Goal: Task Accomplishment & Management: Manage account settings

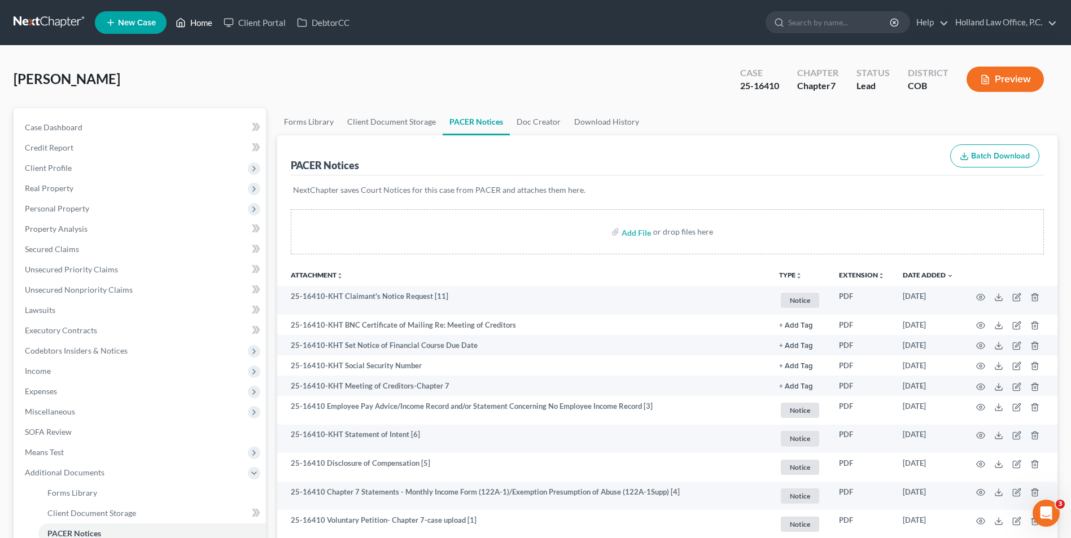
click at [200, 27] on link "Home" at bounding box center [194, 22] width 48 height 20
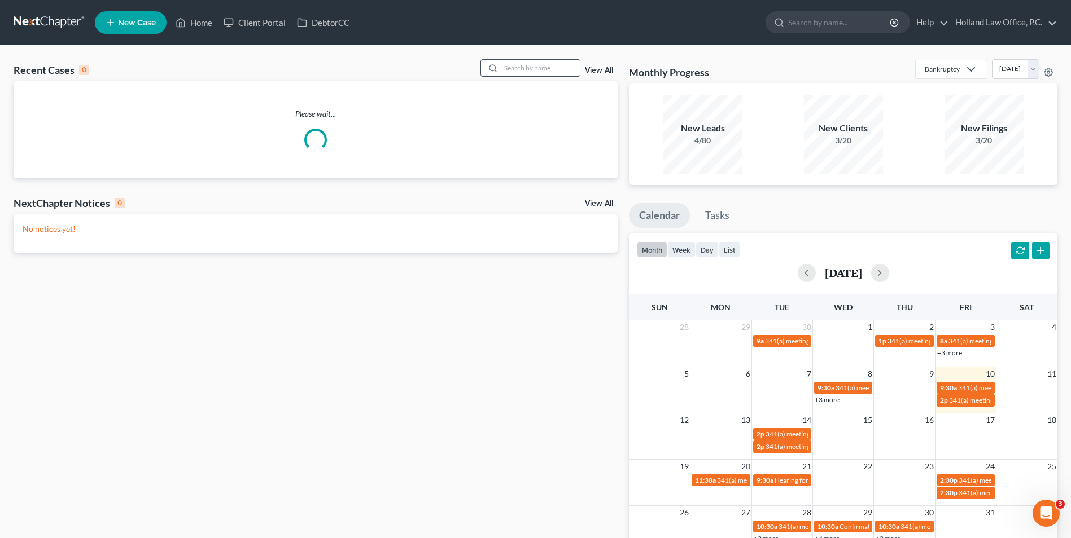
click at [511, 65] on input "search" at bounding box center [540, 68] width 79 height 16
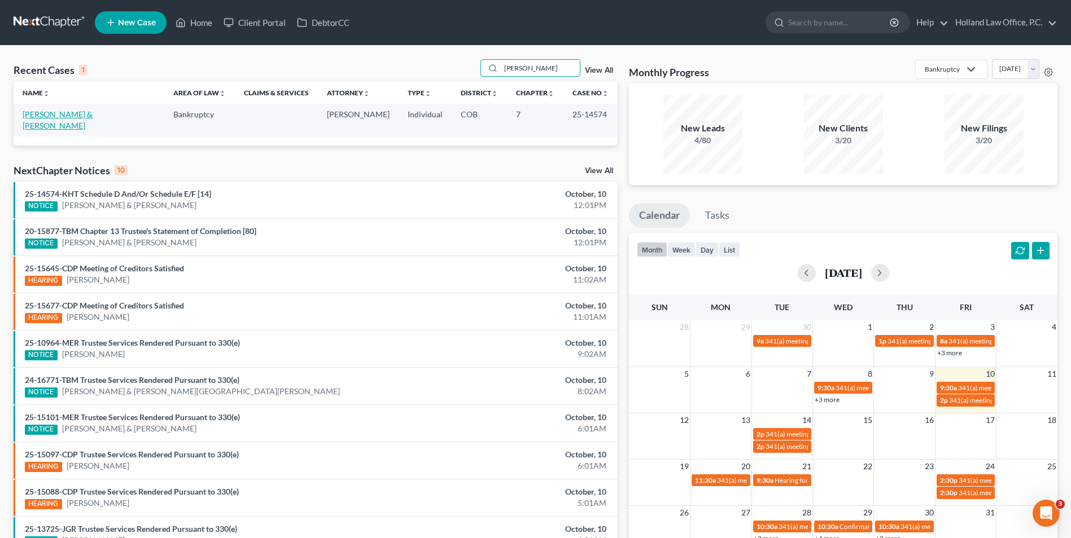
type input "[PERSON_NAME]"
click at [93, 118] on link "[PERSON_NAME] & [PERSON_NAME]" at bounding box center [58, 119] width 70 height 21
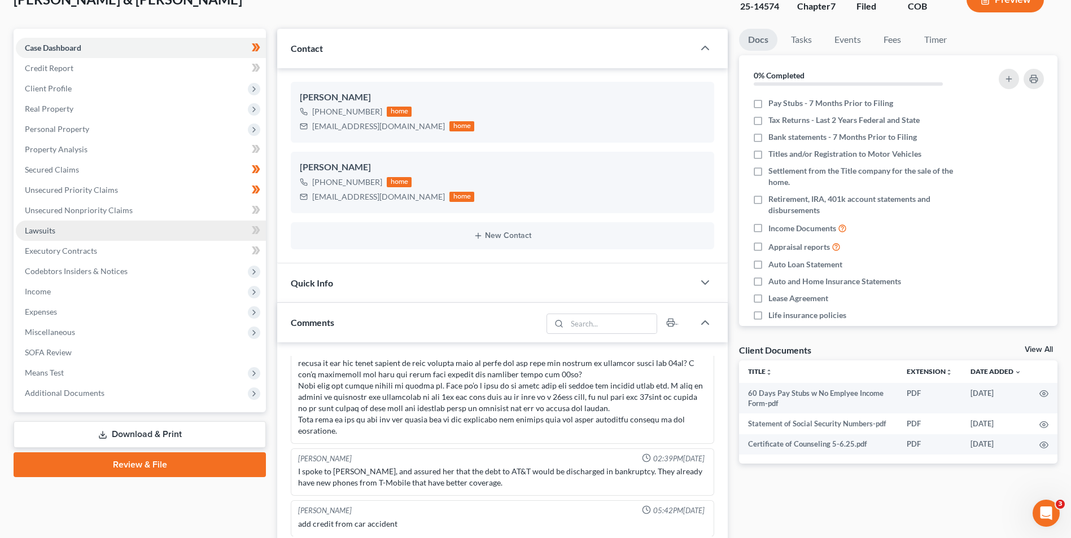
scroll to position [113, 0]
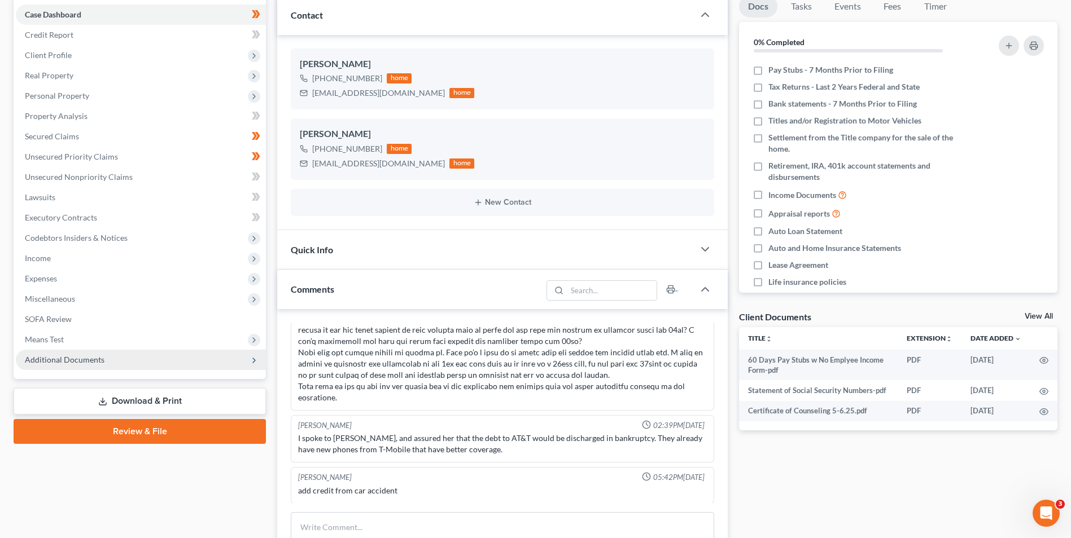
click at [94, 364] on span "Additional Documents" at bounding box center [65, 360] width 80 height 10
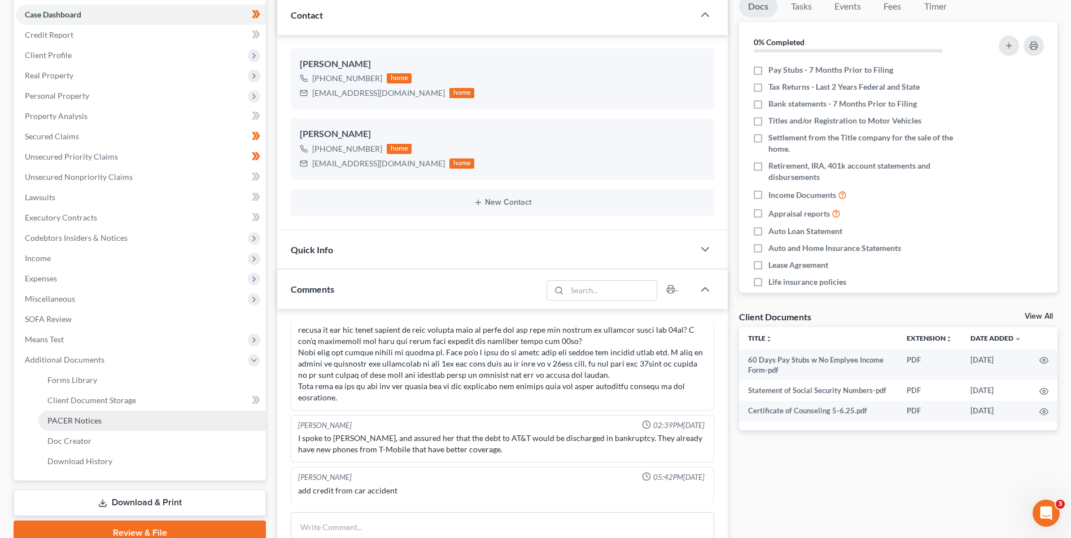
click at [100, 419] on link "PACER Notices" at bounding box center [151, 421] width 227 height 20
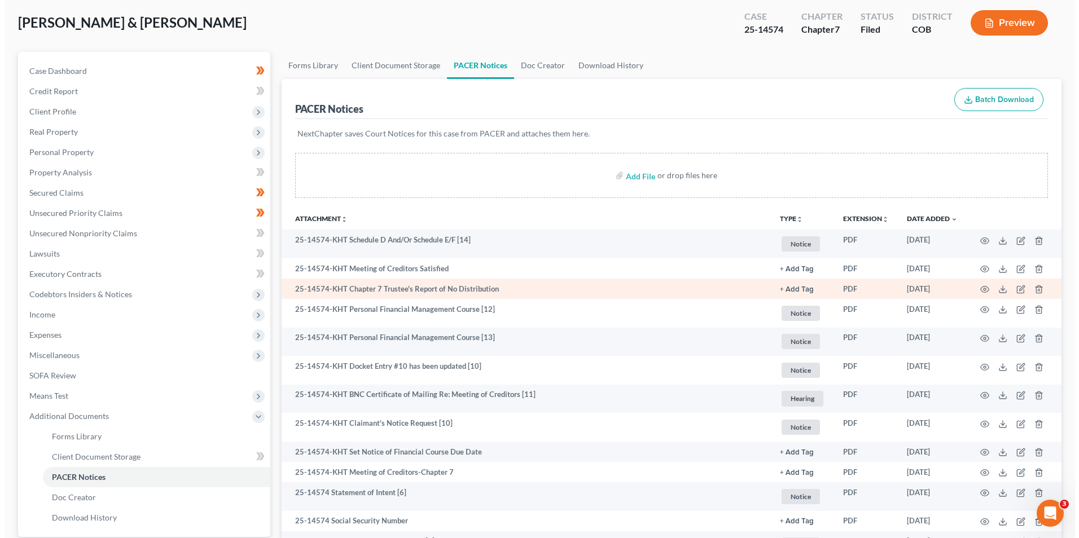
scroll to position [113, 0]
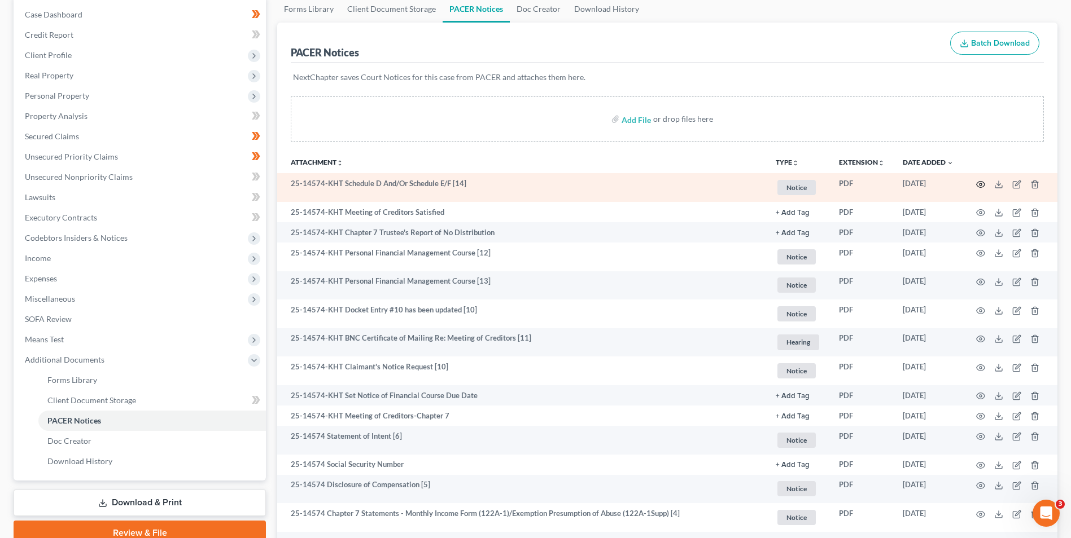
click at [980, 186] on icon "button" at bounding box center [980, 184] width 9 height 9
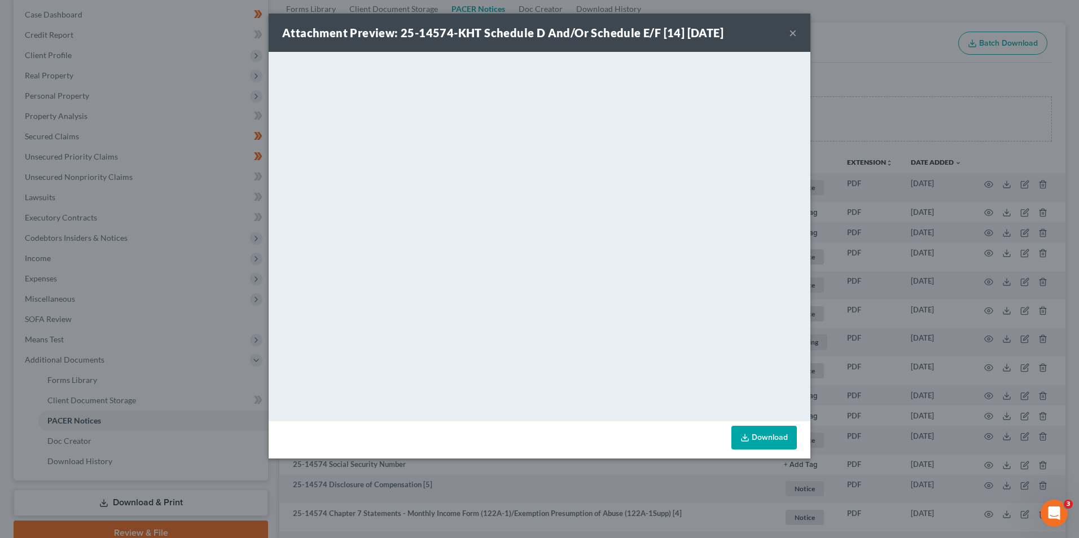
click at [877, 113] on div "Attachment Preview: 25-14574-KHT Schedule D And/Or Schedule E/F [14] [DATE] × D…" at bounding box center [539, 269] width 1079 height 538
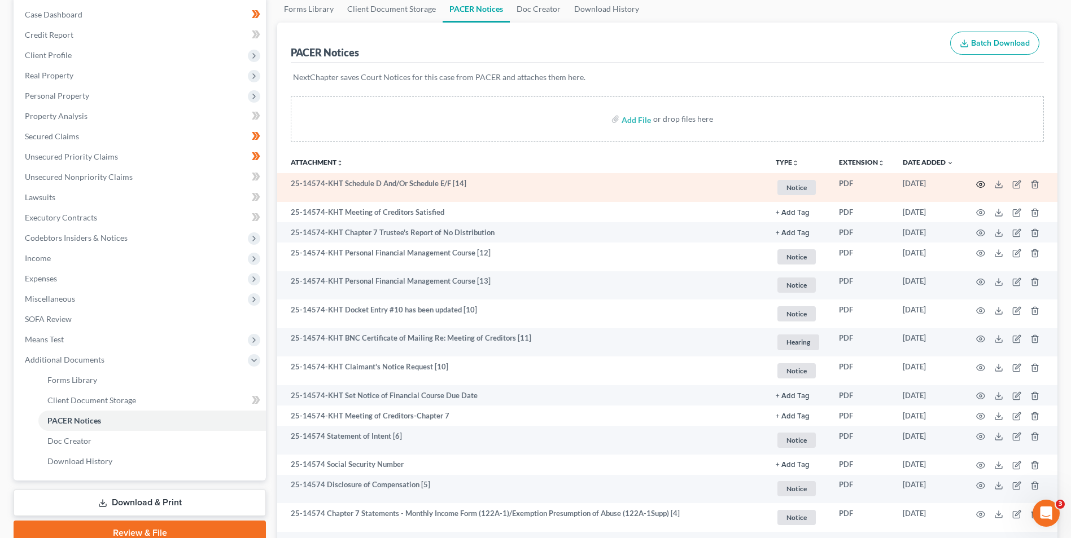
click at [981, 185] on icon "button" at bounding box center [980, 184] width 9 height 9
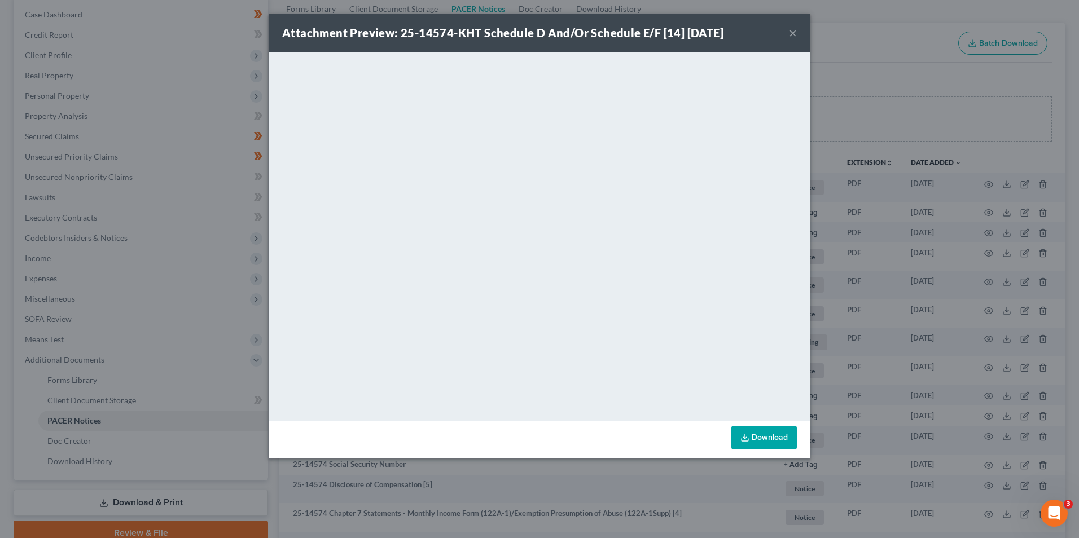
click at [911, 170] on div "Attachment Preview: 25-14574-KHT Schedule D And/Or Schedule E/F [14] [DATE] × D…" at bounding box center [539, 269] width 1079 height 538
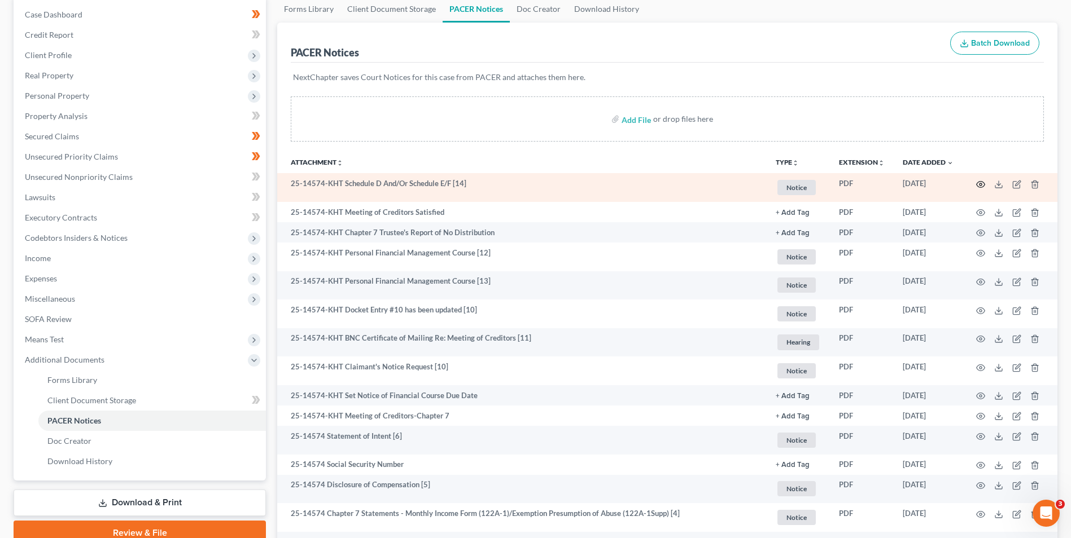
click at [981, 184] on icon "button" at bounding box center [980, 184] width 9 height 9
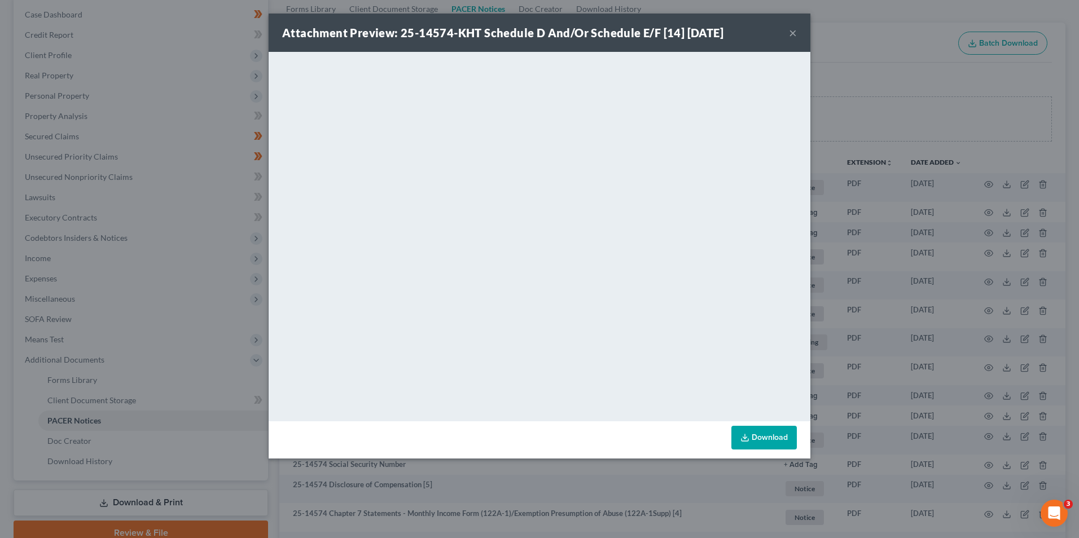
click at [902, 152] on div "Attachment Preview: 25-14574-KHT Schedule D And/Or Schedule E/F [14] [DATE] × D…" at bounding box center [539, 269] width 1079 height 538
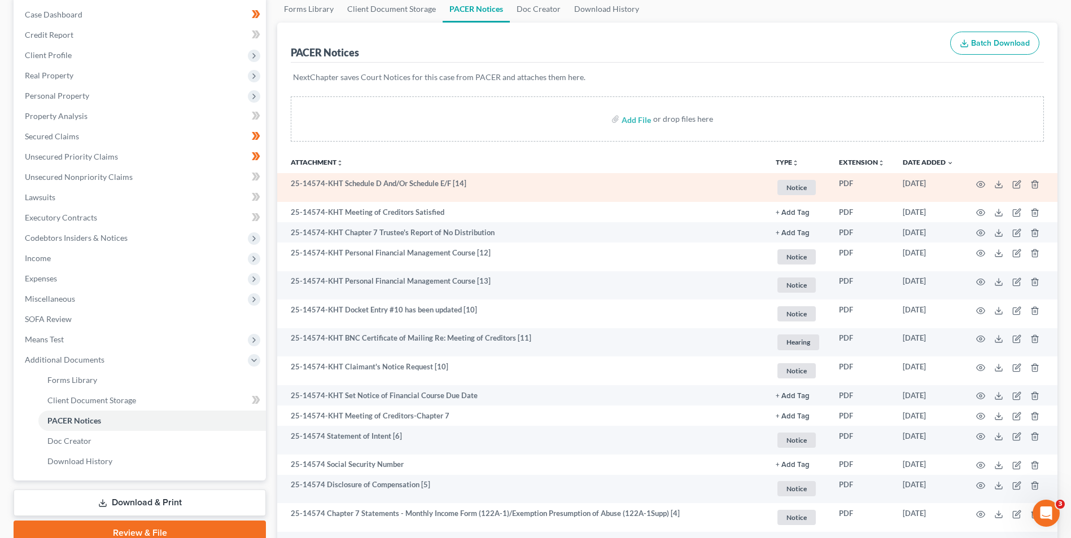
click at [975, 188] on td at bounding box center [1009, 187] width 95 height 29
click at [982, 184] on icon "button" at bounding box center [980, 184] width 9 height 9
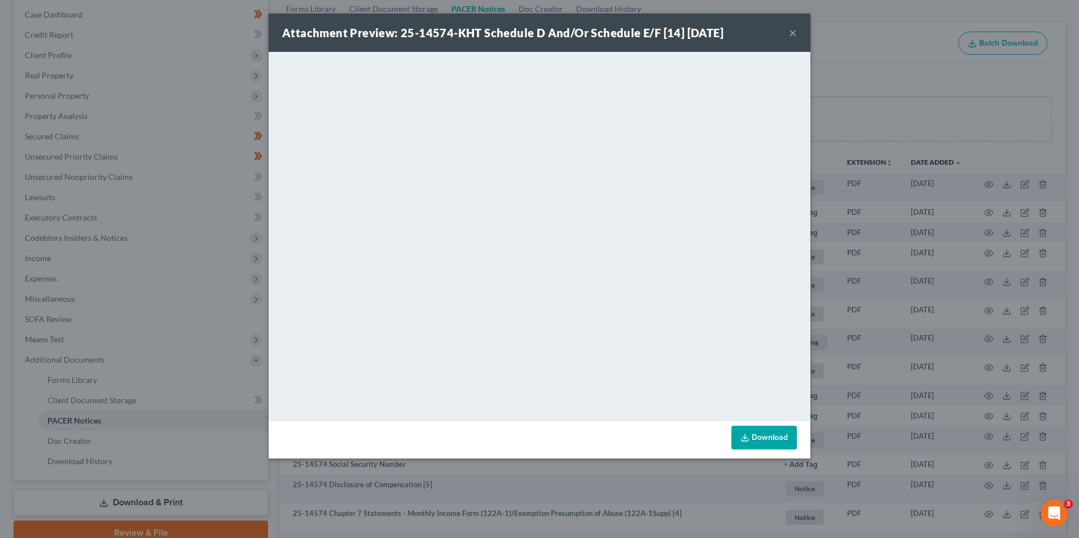
drag, startPoint x: 850, startPoint y: 203, endPoint x: 871, endPoint y: 197, distance: 21.8
click at [851, 203] on div "Attachment Preview: 25-14574-KHT Schedule D And/Or Schedule E/F [14] [DATE] × D…" at bounding box center [539, 269] width 1079 height 538
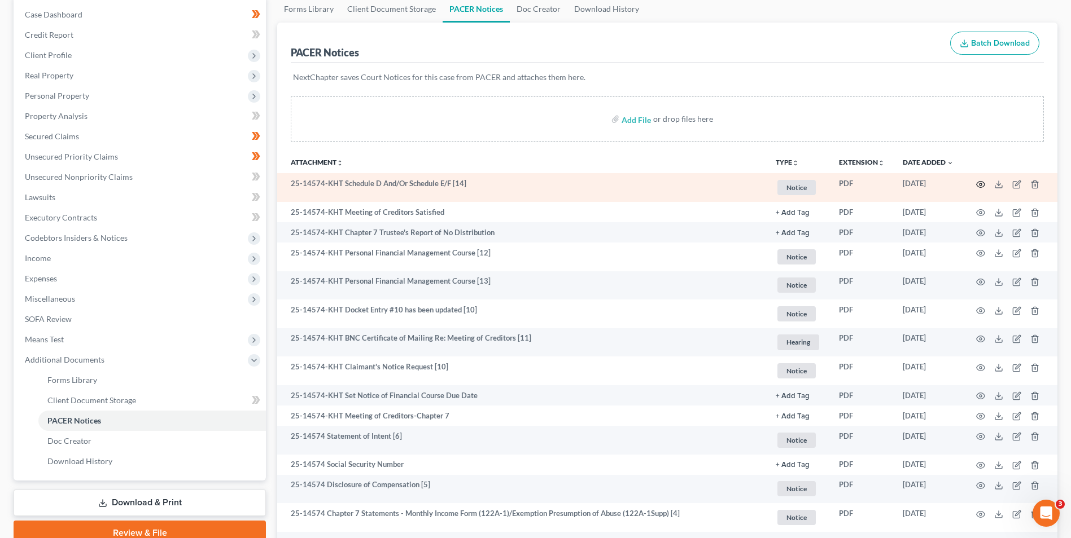
click at [979, 185] on circle "button" at bounding box center [980, 184] width 2 height 2
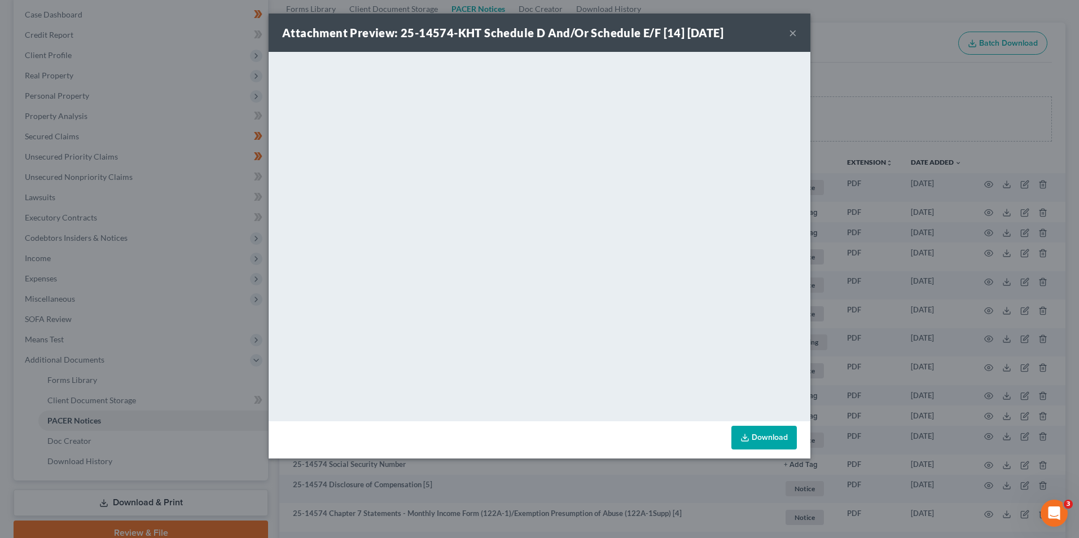
click at [981, 280] on div "Attachment Preview: 25-14574-KHT Schedule D And/Or Schedule E/F [14] [DATE] × D…" at bounding box center [539, 269] width 1079 height 538
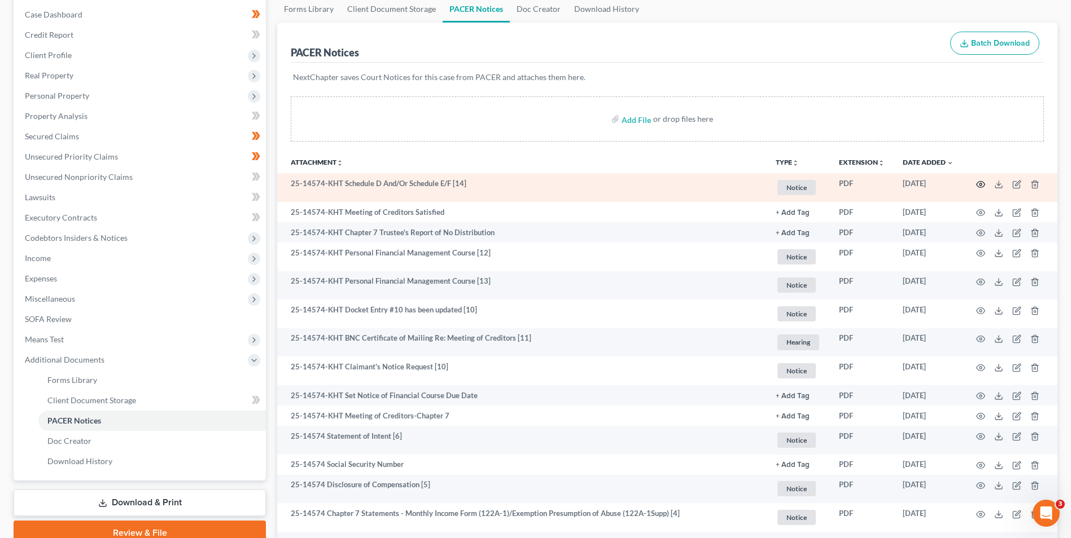
click at [983, 185] on icon "button" at bounding box center [980, 184] width 9 height 9
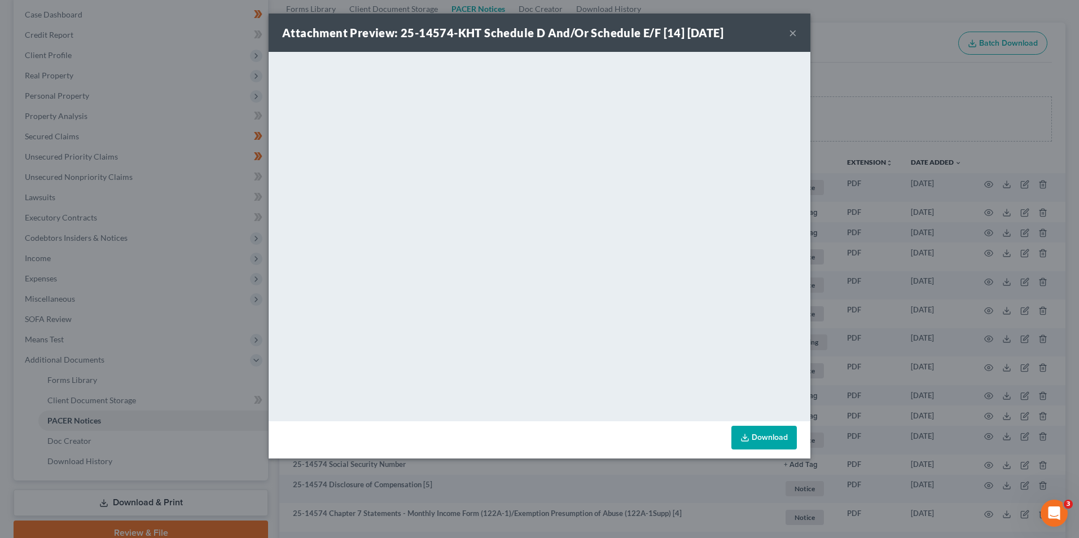
click at [1004, 184] on div "Attachment Preview: 25-14574-KHT Schedule D And/Or Schedule E/F [14] [DATE] × D…" at bounding box center [539, 269] width 1079 height 538
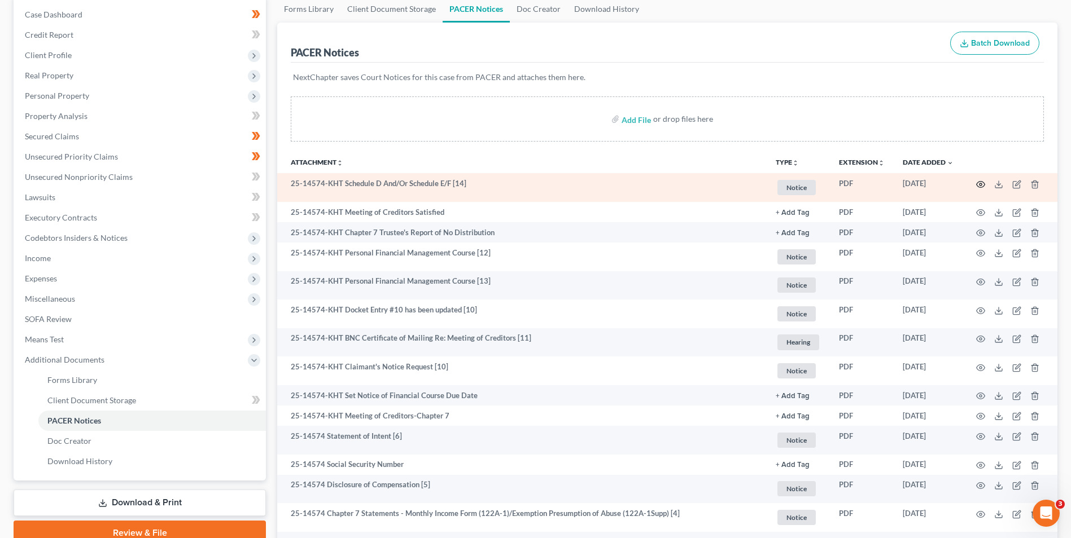
click at [981, 186] on icon "button" at bounding box center [980, 184] width 9 height 9
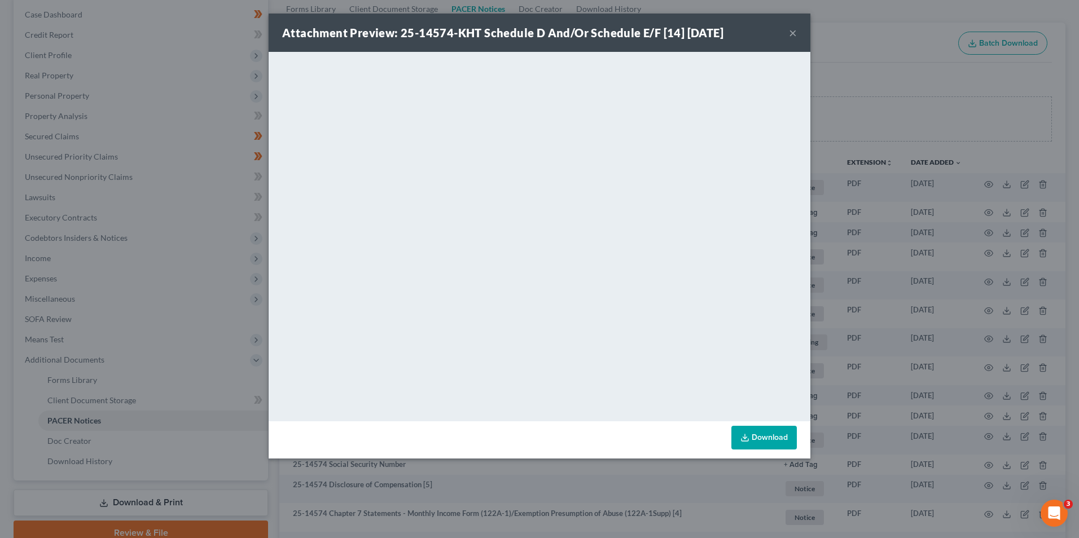
click at [918, 247] on div "Attachment Preview: 25-14574-KHT Schedule D And/Or Schedule E/F [14] [DATE] × D…" at bounding box center [539, 269] width 1079 height 538
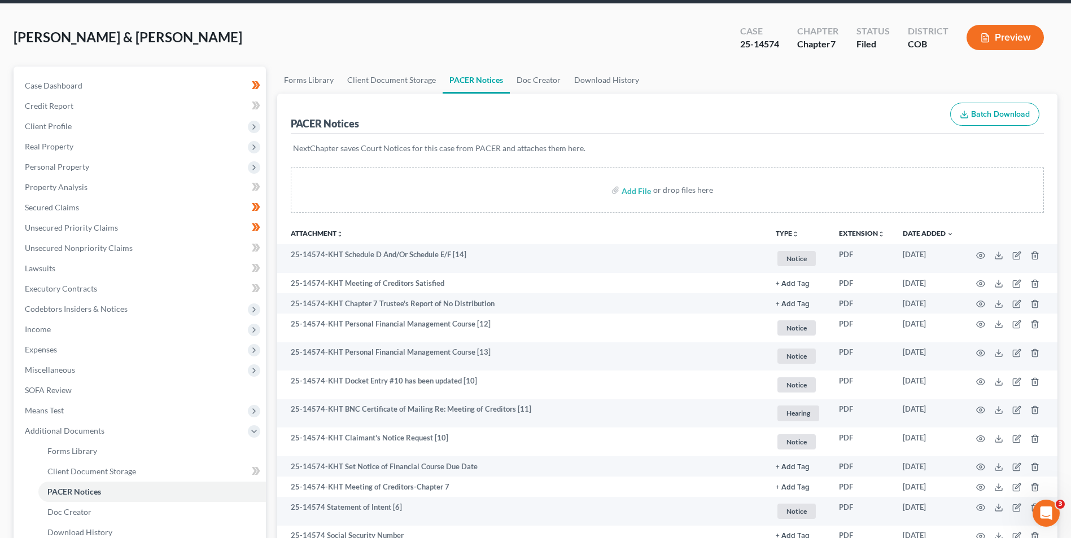
scroll to position [0, 0]
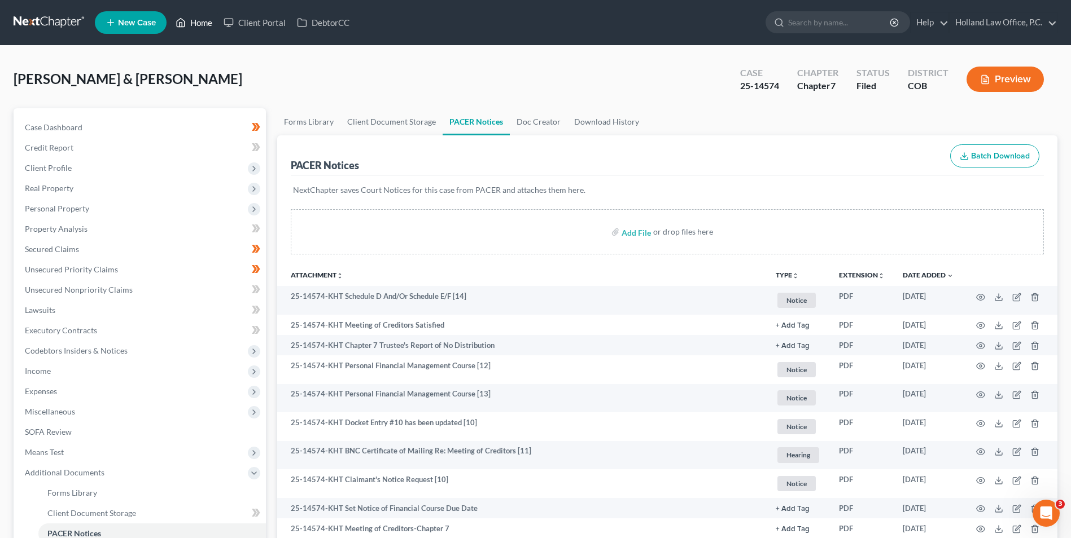
click at [197, 25] on link "Home" at bounding box center [194, 22] width 48 height 20
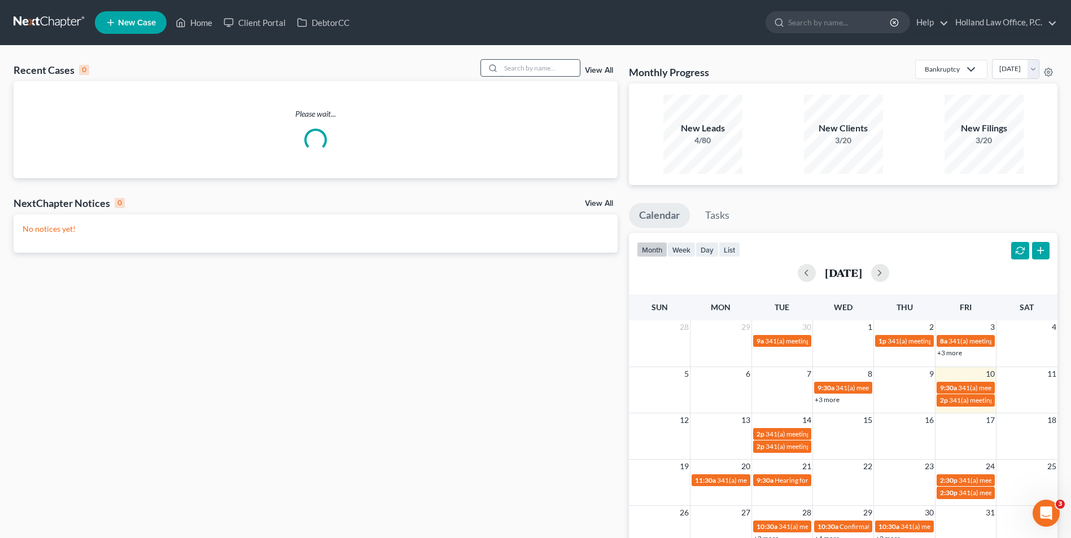
click at [508, 64] on input "search" at bounding box center [540, 68] width 79 height 16
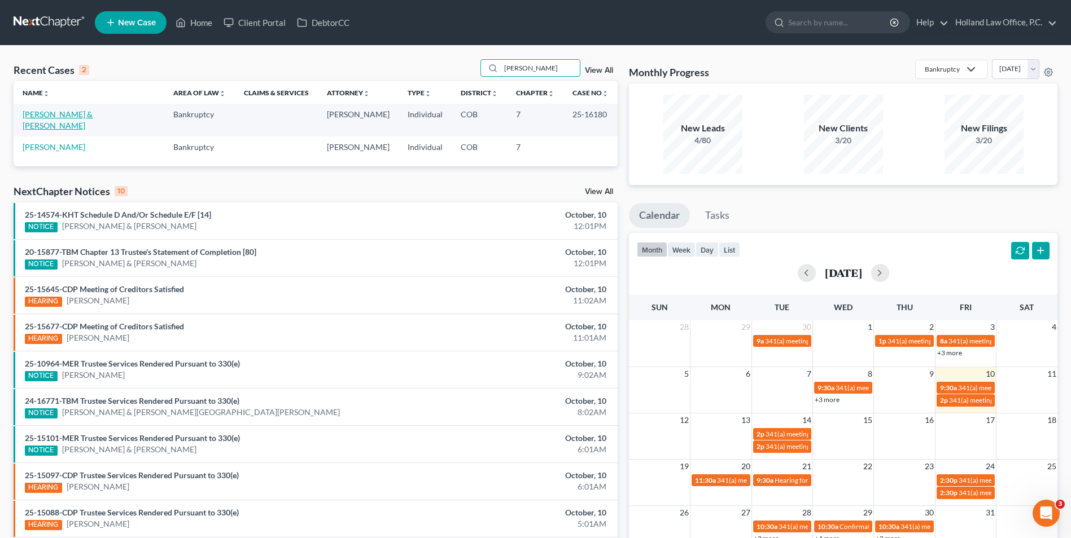
type input "[PERSON_NAME]"
click at [84, 113] on link "[PERSON_NAME] & [PERSON_NAME]" at bounding box center [58, 119] width 70 height 21
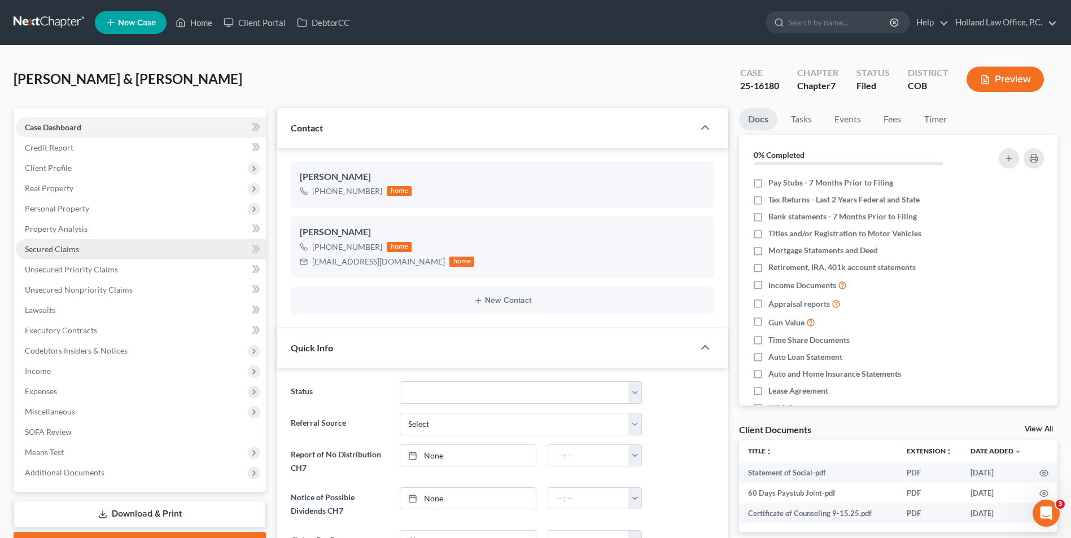
scroll to position [56, 0]
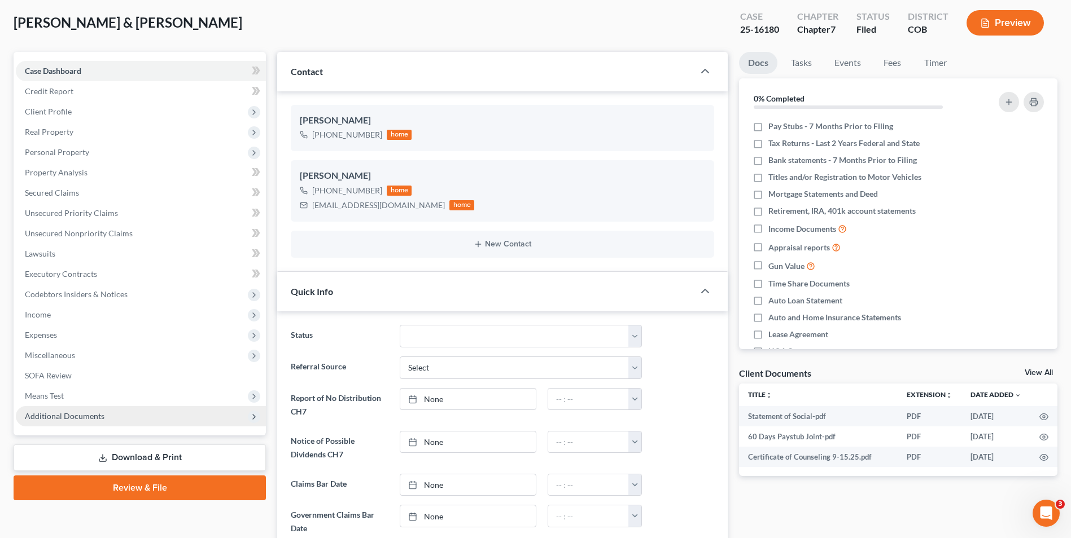
click at [63, 407] on span "Additional Documents" at bounding box center [141, 416] width 250 height 20
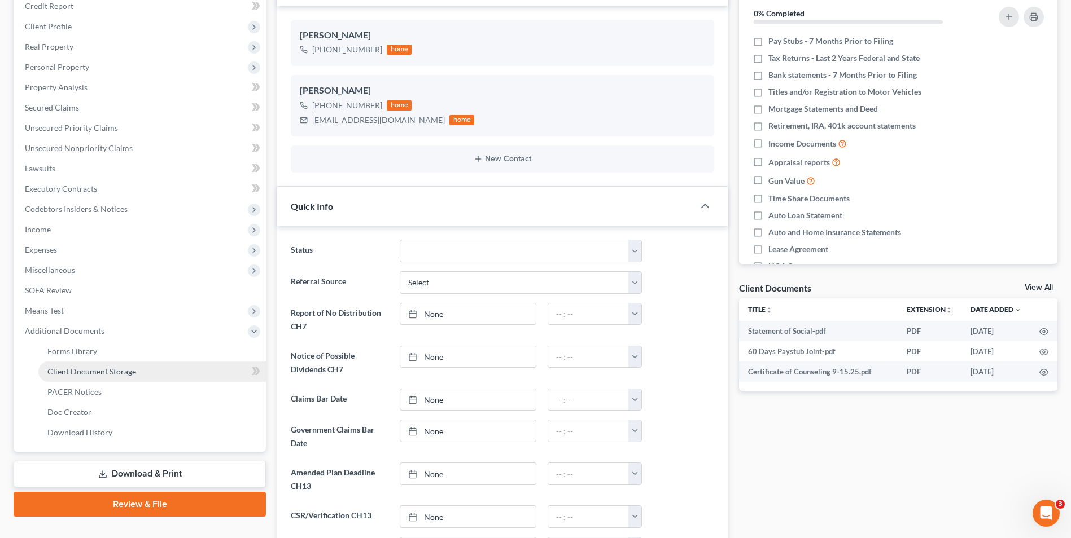
scroll to position [169, 0]
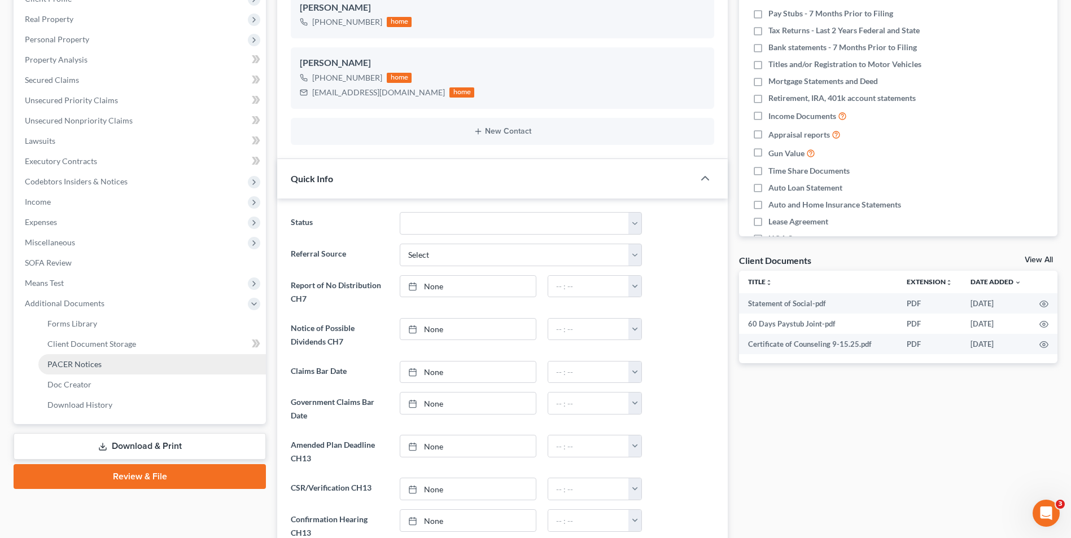
click at [77, 365] on span "PACER Notices" at bounding box center [74, 364] width 54 height 10
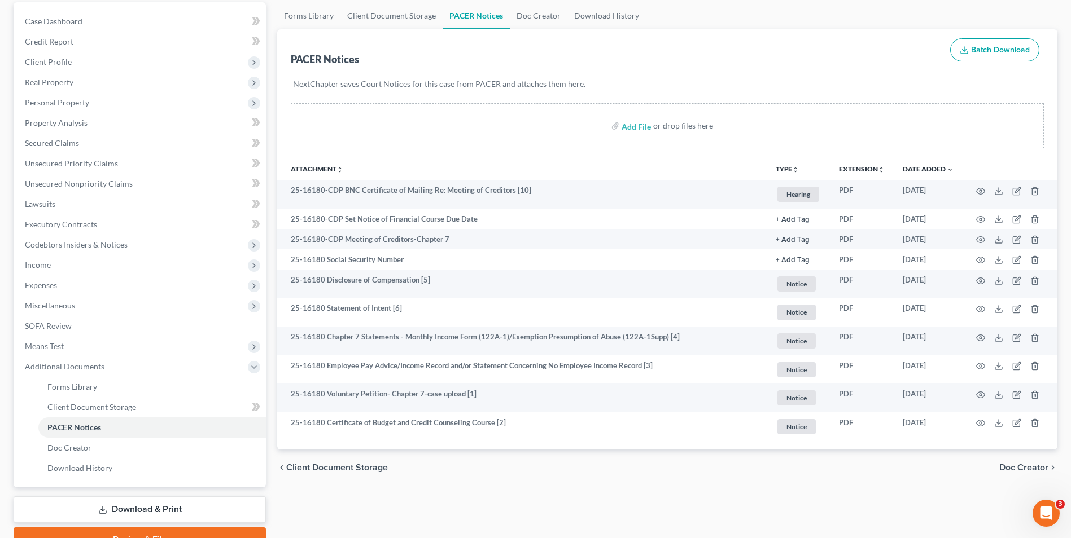
scroll to position [113, 0]
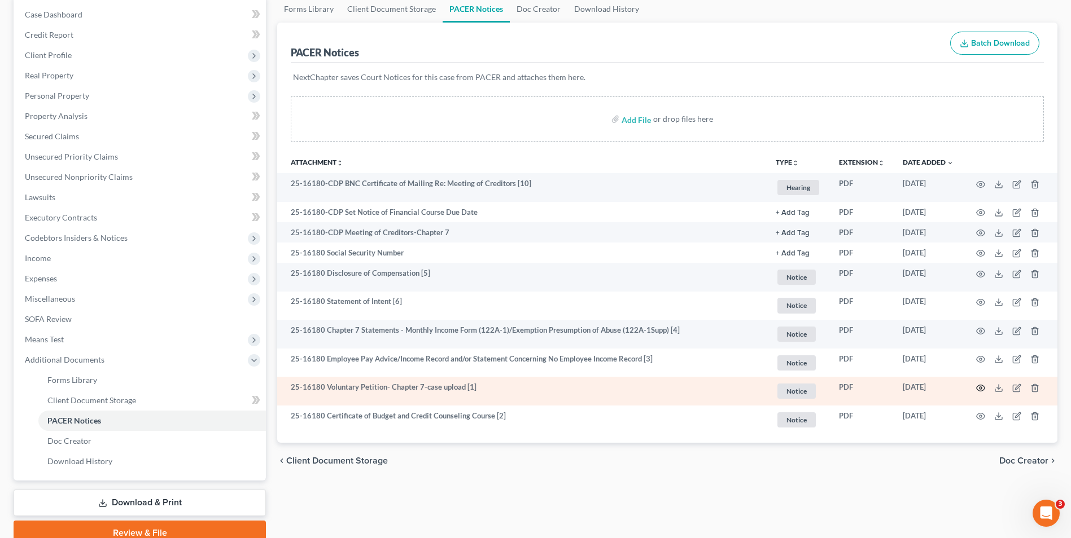
click at [984, 389] on icon "button" at bounding box center [980, 388] width 8 height 6
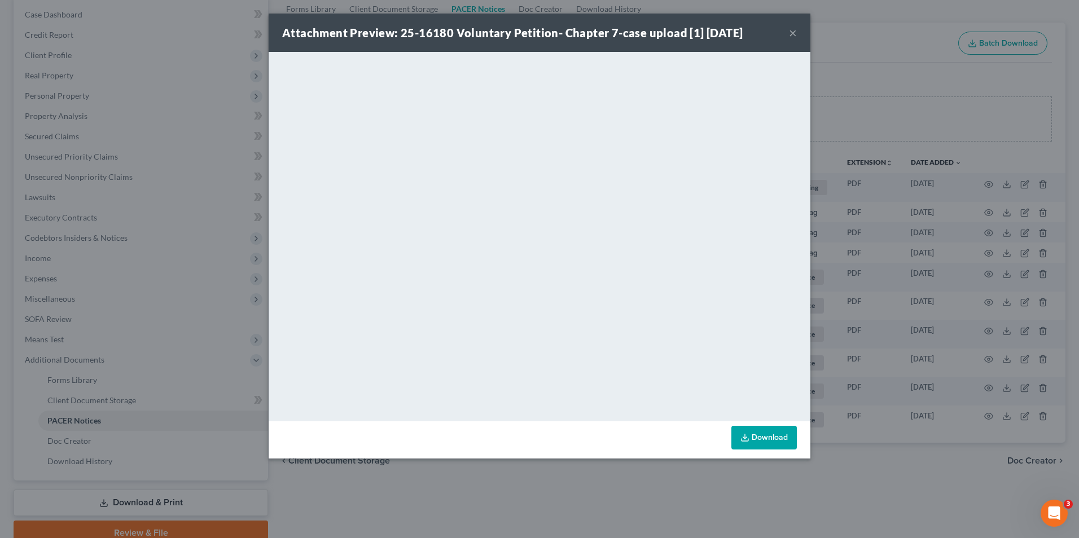
click at [891, 200] on div "Attachment Preview: 25-16180 Voluntary Petition- Chapter 7-case upload [1] [DAT…" at bounding box center [539, 269] width 1079 height 538
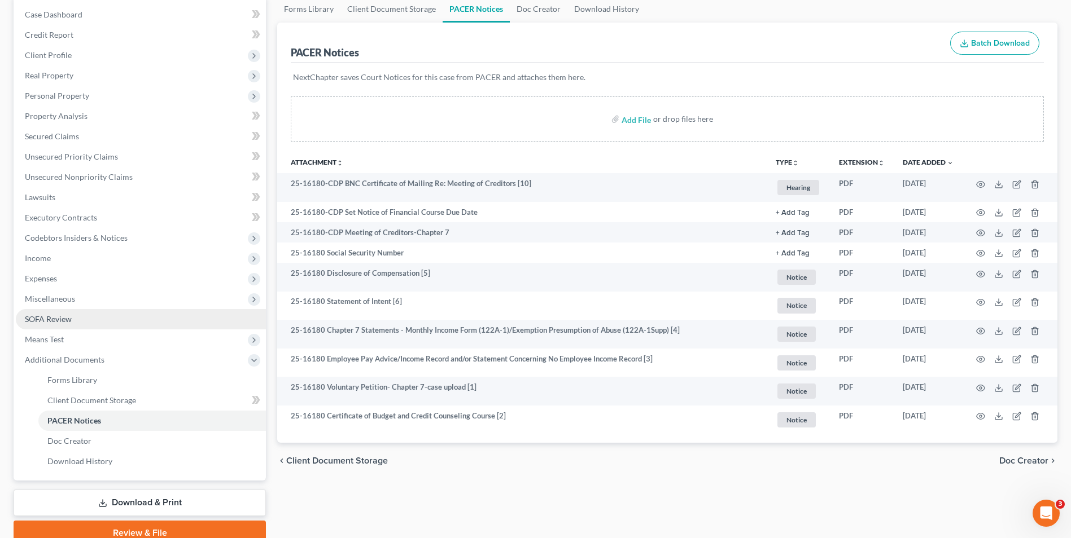
click at [93, 315] on link "SOFA Review" at bounding box center [141, 319] width 250 height 20
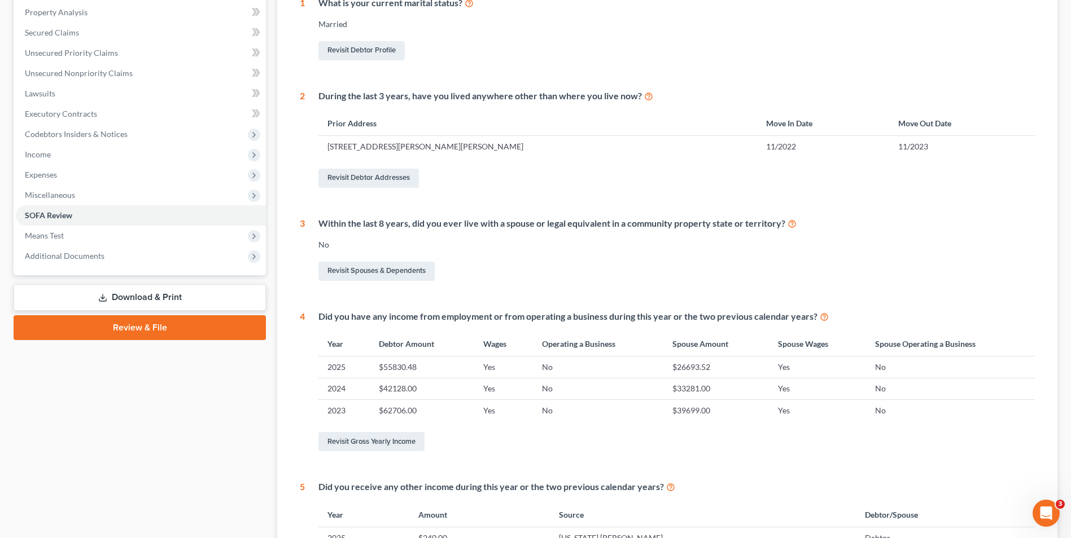
scroll to position [56, 0]
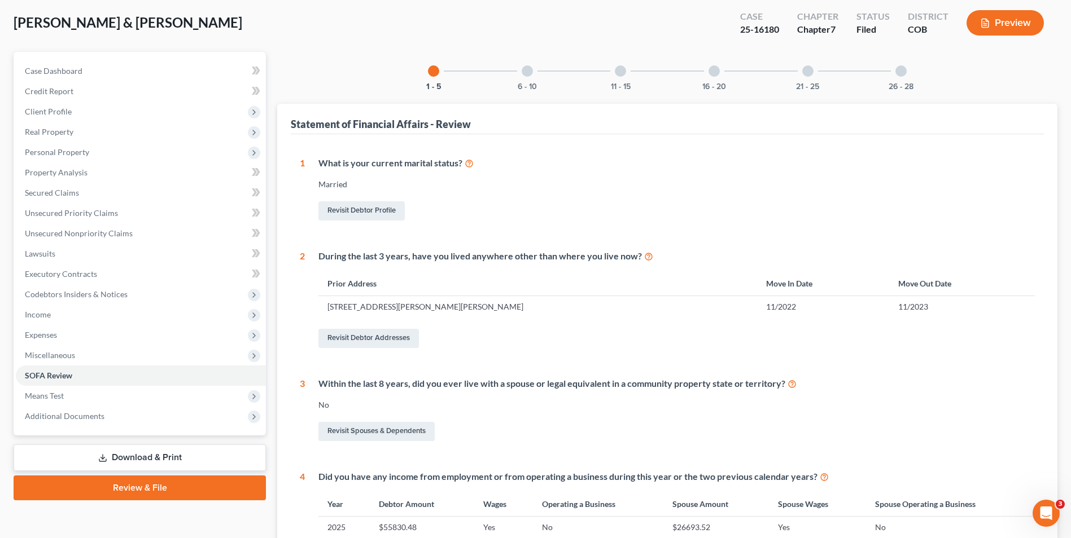
click at [895, 73] on div at bounding box center [900, 70] width 11 height 11
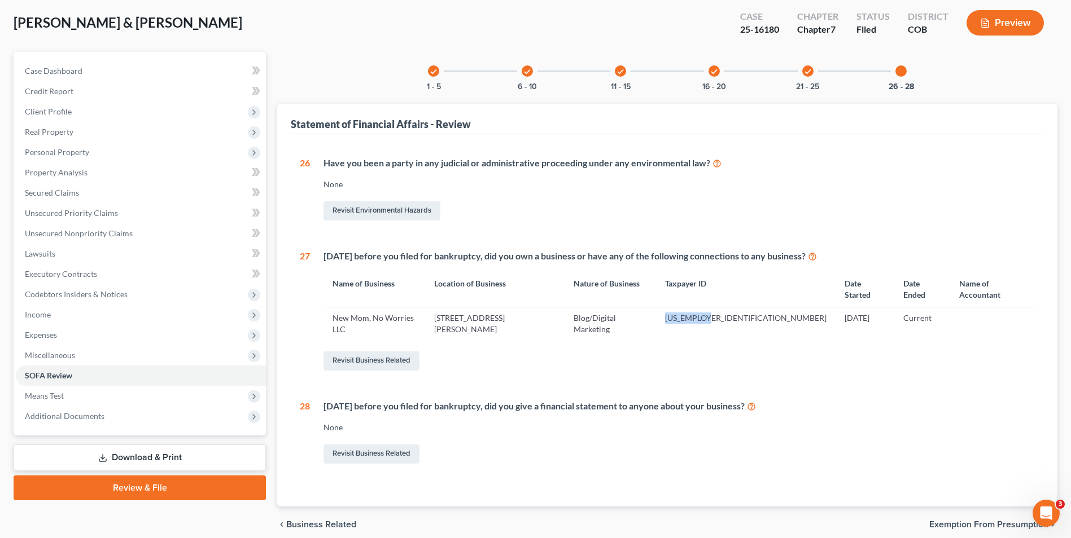
drag, startPoint x: 774, startPoint y: 308, endPoint x: 728, endPoint y: 309, distance: 46.3
click at [728, 309] on td "[US_EMPLOYER_IDENTIFICATION_NUMBER]" at bounding box center [745, 324] width 179 height 33
drag, startPoint x: 729, startPoint y: 309, endPoint x: 755, endPoint y: 308, distance: 26.0
copy td "[US_EMPLOYER_IDENTIFICATION_NUMBER]"
click at [74, 114] on span "Client Profile" at bounding box center [141, 112] width 250 height 20
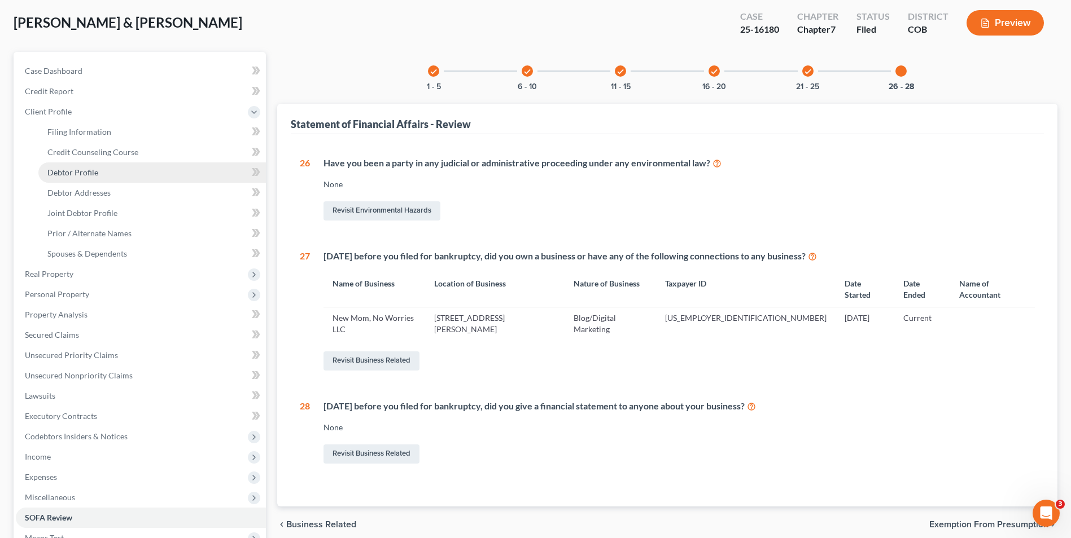
click at [95, 164] on link "Debtor Profile" at bounding box center [151, 173] width 227 height 20
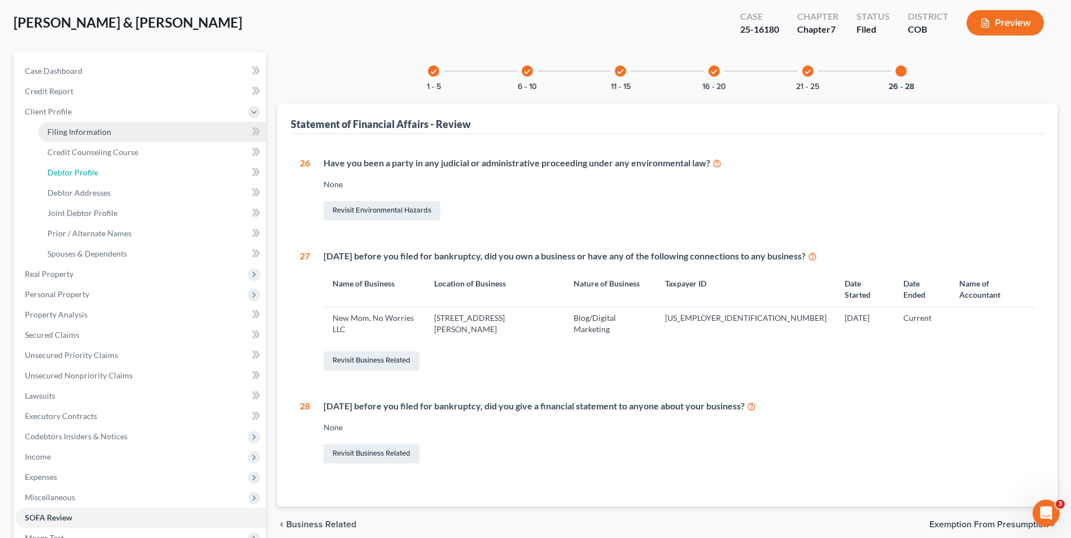
select select "1"
select select "3"
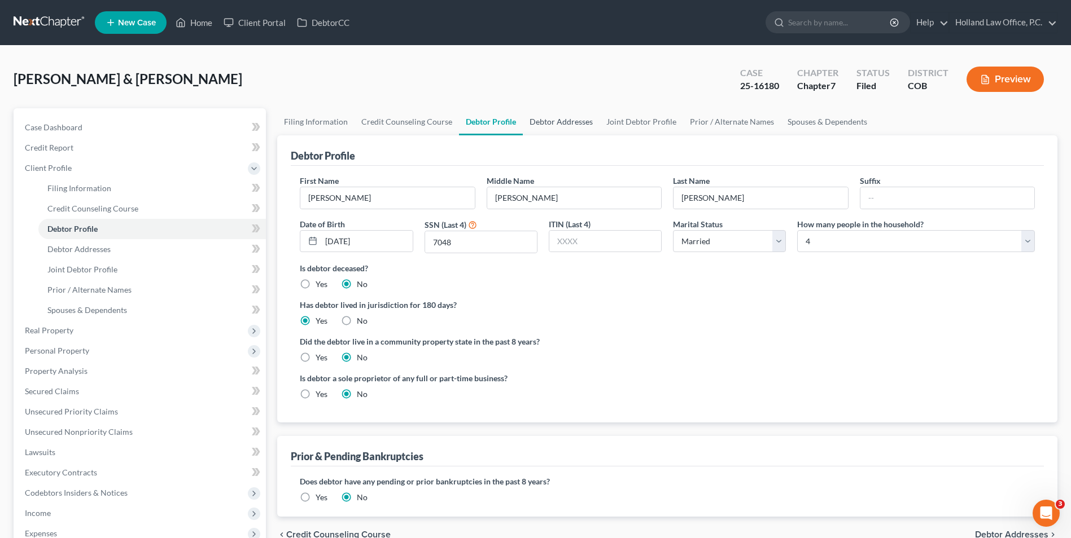
click at [556, 130] on link "Debtor Addresses" at bounding box center [561, 121] width 77 height 27
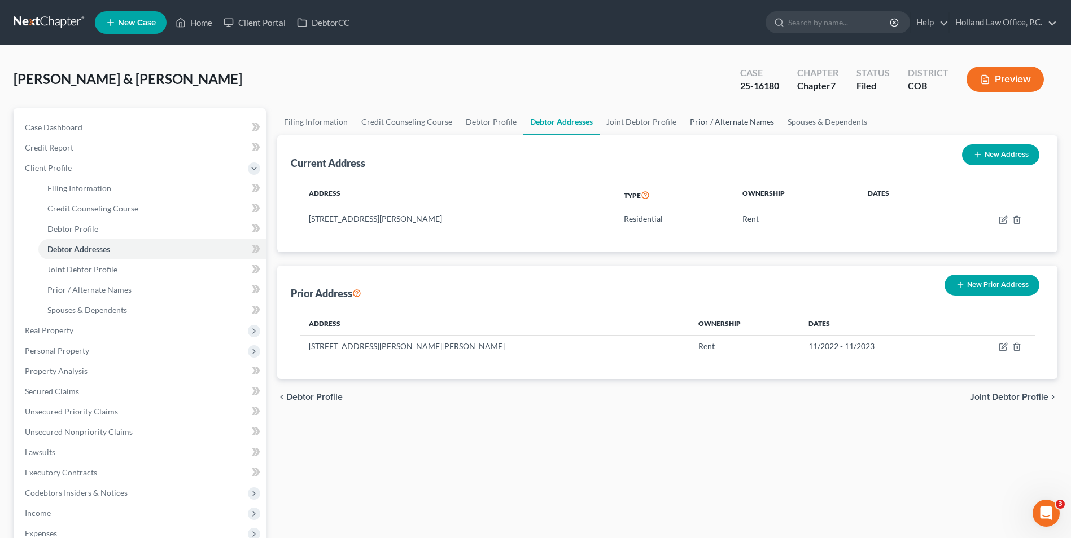
click at [716, 124] on link "Prior / Alternate Names" at bounding box center [732, 121] width 98 height 27
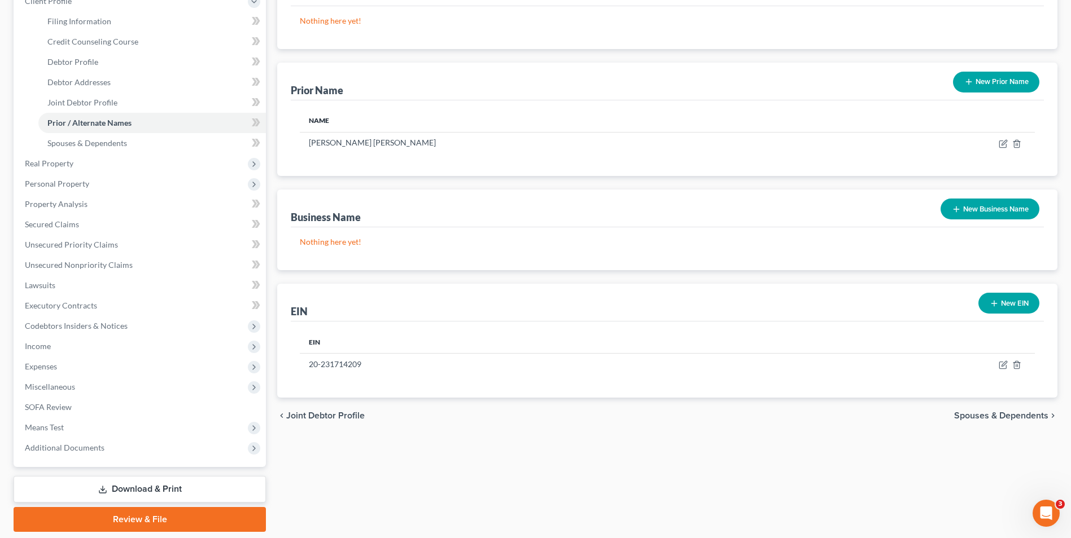
scroll to position [169, 0]
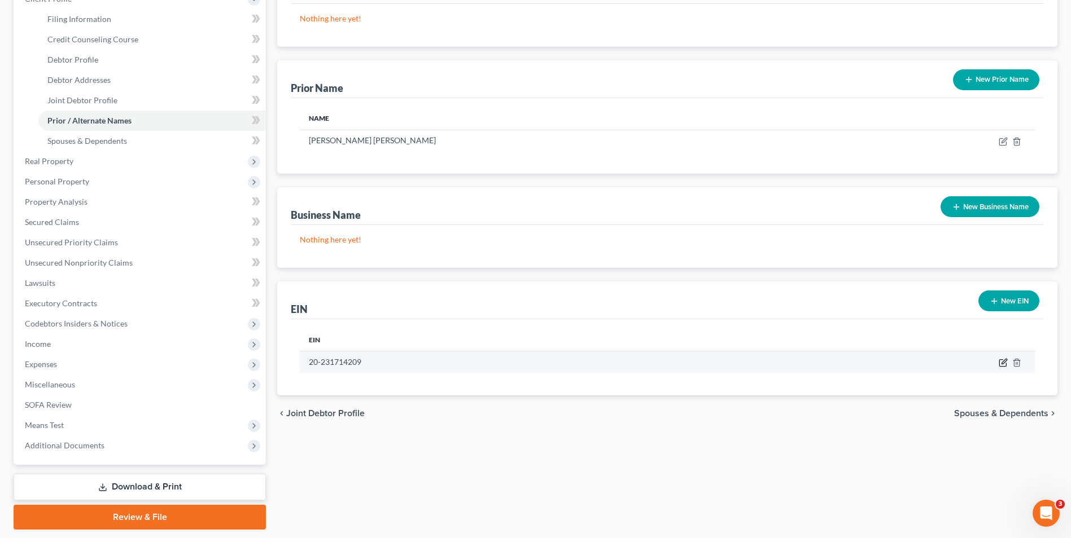
click at [999, 363] on icon "button" at bounding box center [1002, 363] width 7 height 7
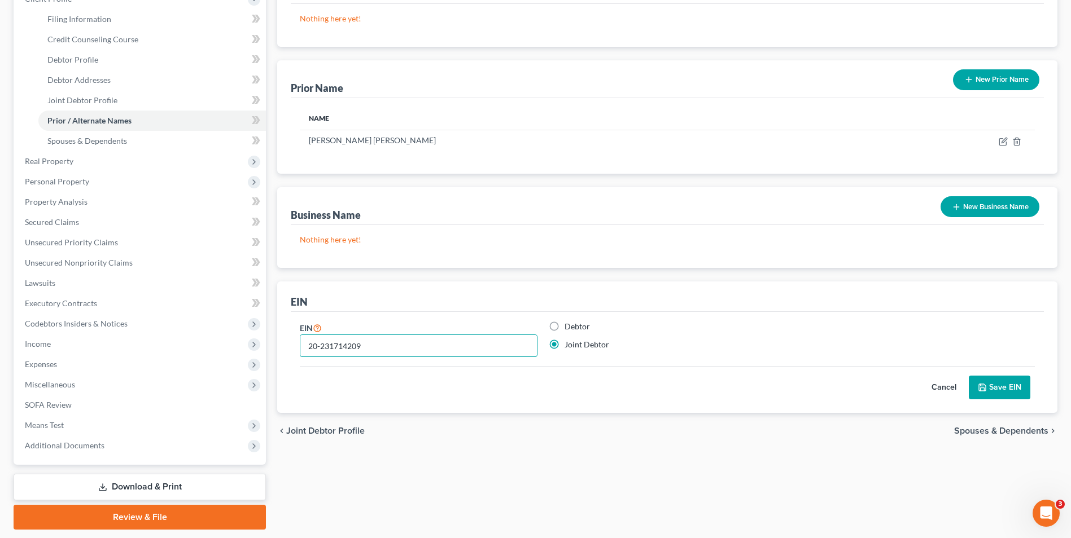
drag, startPoint x: 412, startPoint y: 348, endPoint x: 287, endPoint y: 342, distance: 124.9
click at [309, 346] on input "20-231714209" at bounding box center [418, 345] width 236 height 21
paste input "[US_EMPLOYER_IDENTIFICATION_NUMBER]"
type input "[US_EMPLOYER_IDENTIFICATION_NUMBER]"
click at [1002, 387] on button "Save EIN" at bounding box center [999, 388] width 62 height 24
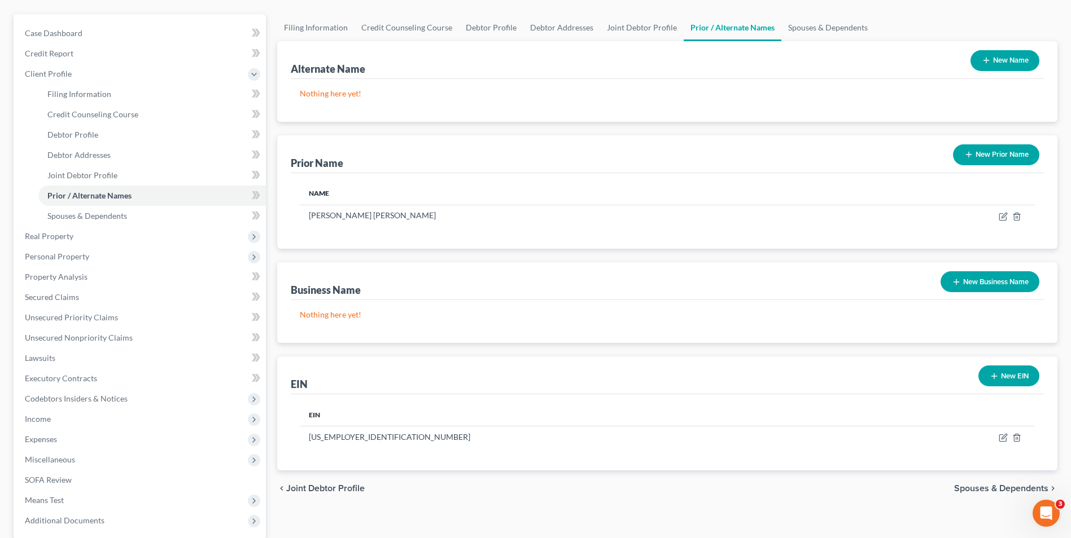
scroll to position [0, 0]
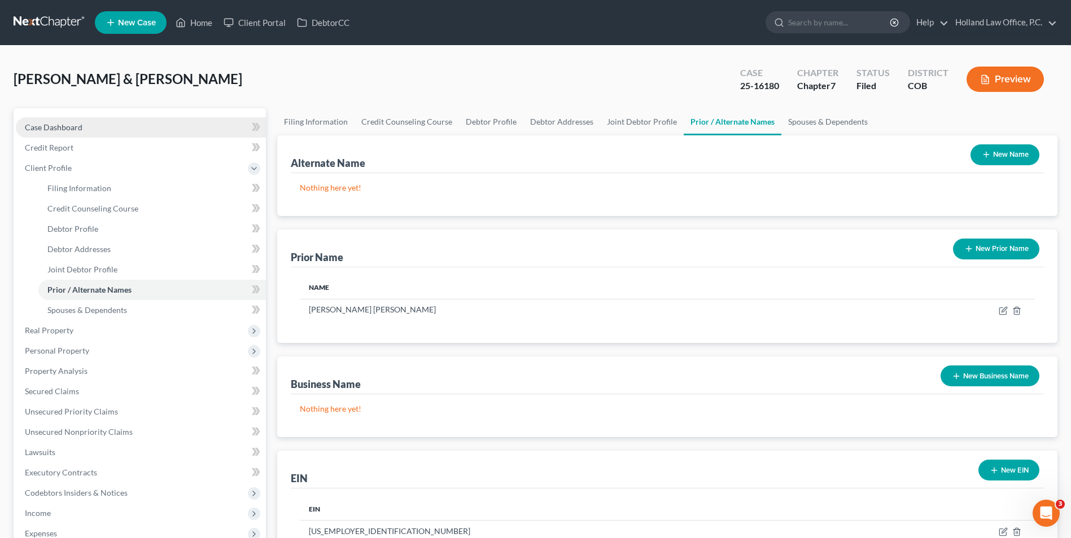
click at [99, 118] on link "Case Dashboard" at bounding box center [141, 127] width 250 height 20
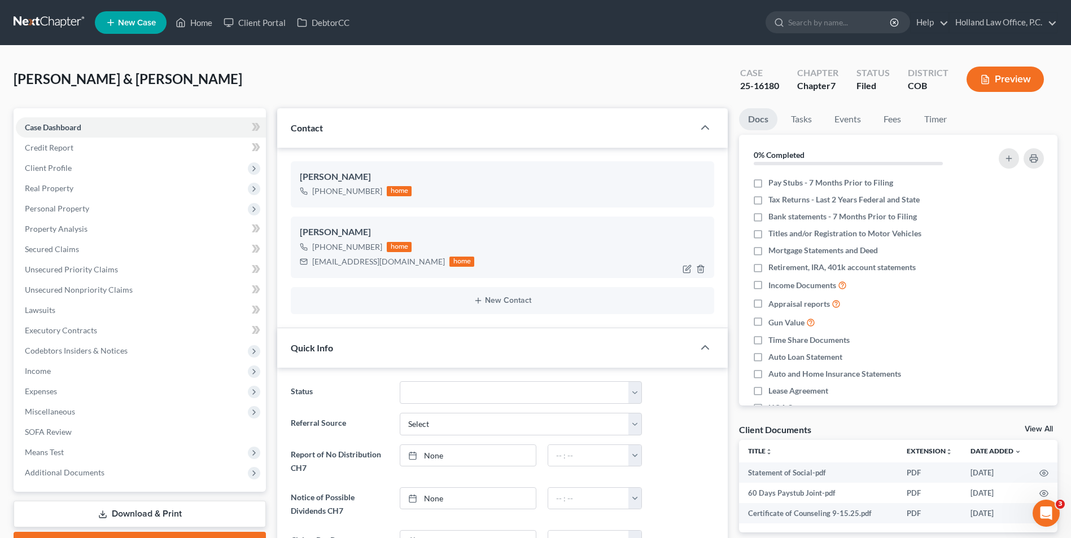
drag, startPoint x: 375, startPoint y: 247, endPoint x: 324, endPoint y: 250, distance: 51.4
click at [324, 250] on div "[PHONE_NUMBER]" at bounding box center [347, 247] width 70 height 11
copy div "[PHONE_NUMBER]"
click at [204, 28] on link "Home" at bounding box center [194, 22] width 48 height 20
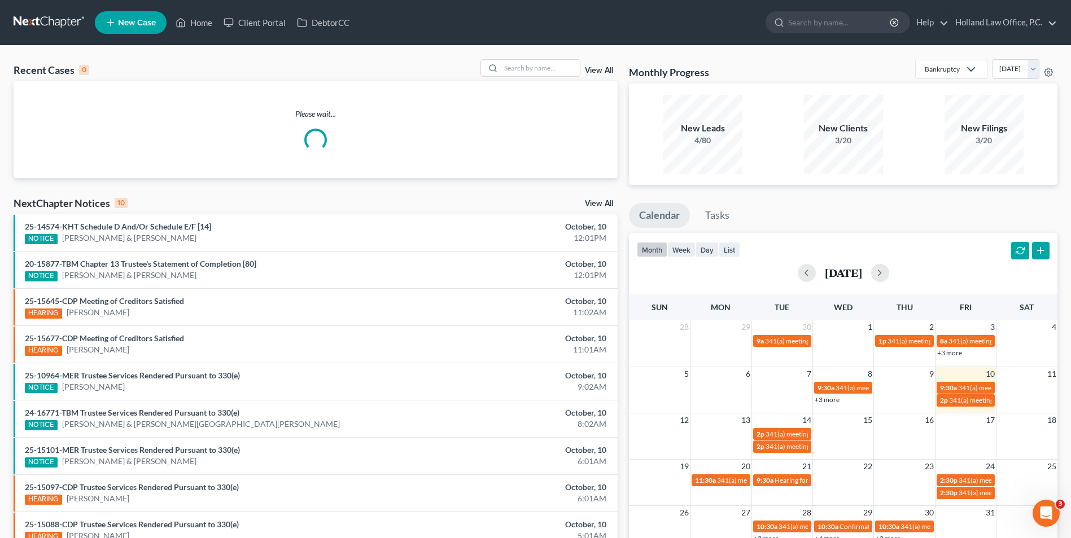
click at [524, 55] on div "Recent Cases 0 View All Please wait... NextChapter Notices 10 View All 25-14574…" at bounding box center [535, 339] width 1071 height 586
click at [527, 68] on input "search" at bounding box center [540, 68] width 79 height 16
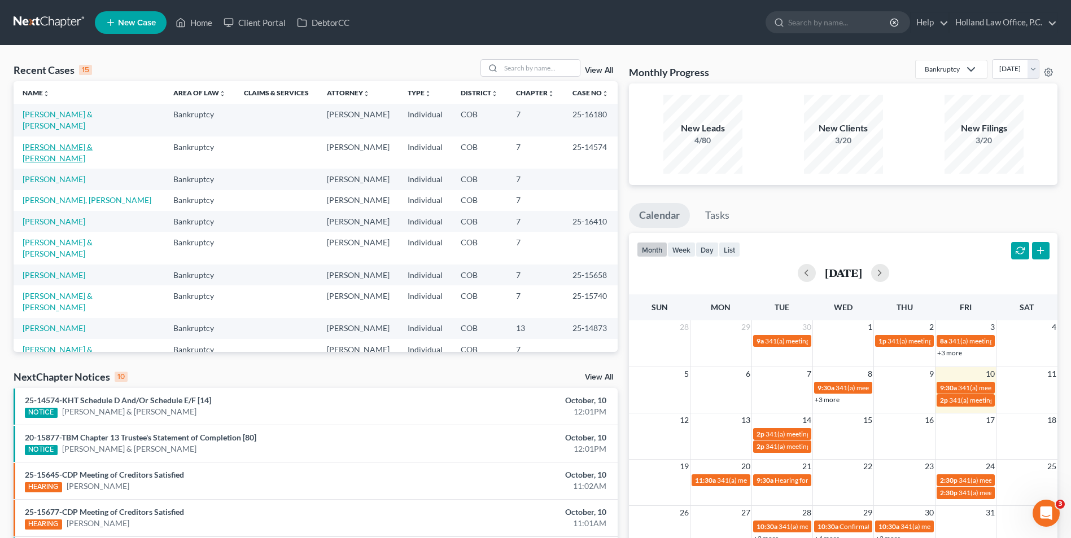
click at [63, 142] on link "[PERSON_NAME] & [PERSON_NAME]" at bounding box center [58, 152] width 70 height 21
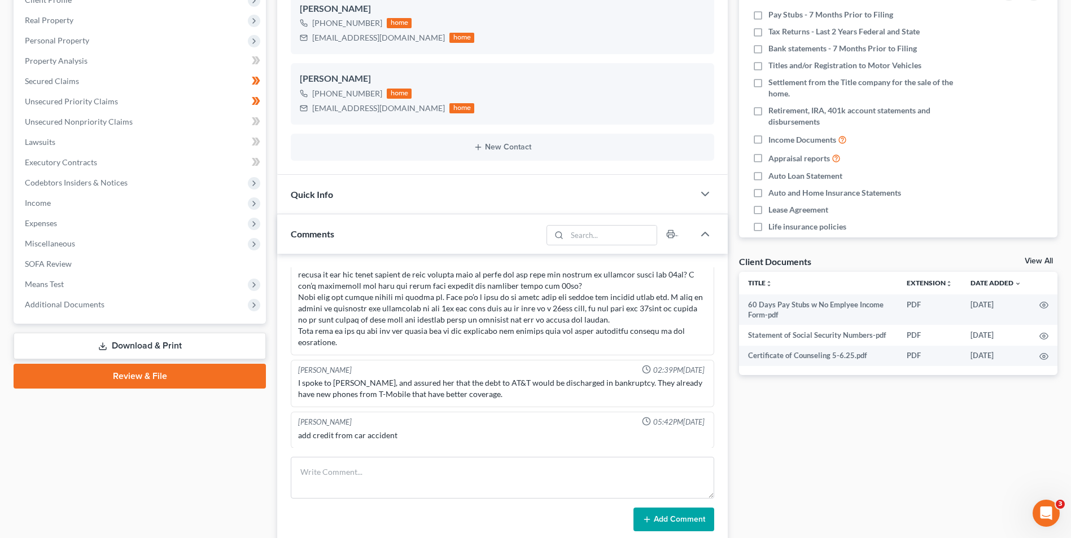
scroll to position [169, 0]
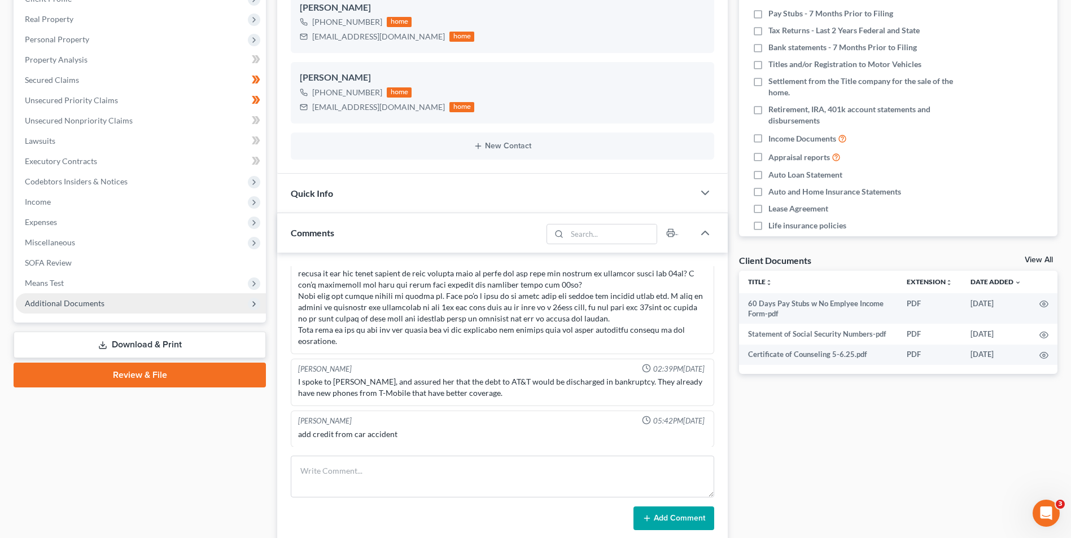
click at [103, 305] on span "Additional Documents" at bounding box center [141, 303] width 250 height 20
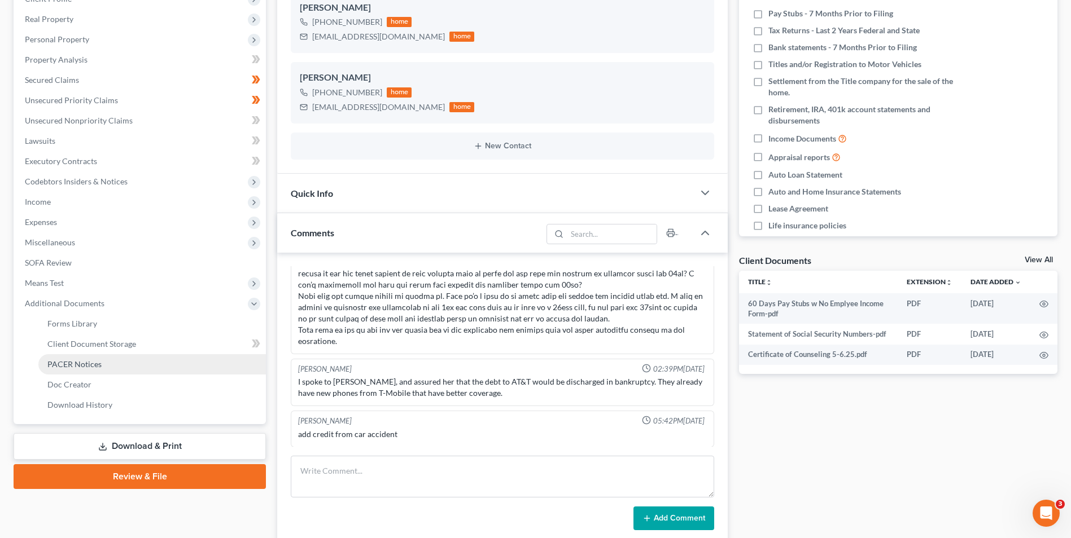
click at [96, 360] on span "PACER Notices" at bounding box center [74, 364] width 54 height 10
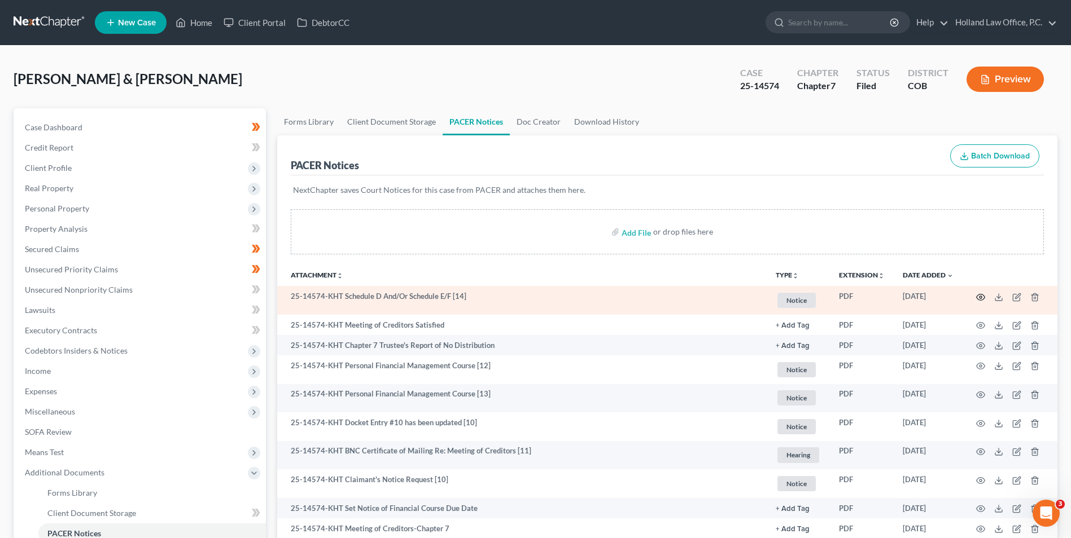
click at [977, 297] on icon "button" at bounding box center [980, 297] width 9 height 9
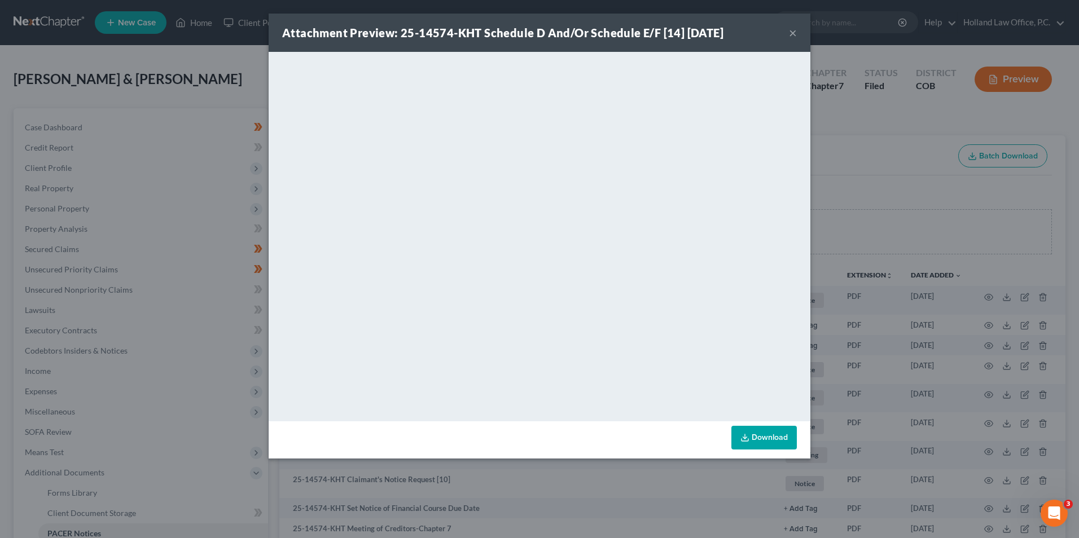
click at [837, 185] on div "Attachment Preview: 25-14574-KHT Schedule D And/Or Schedule E/F [14] [DATE] × D…" at bounding box center [539, 269] width 1079 height 538
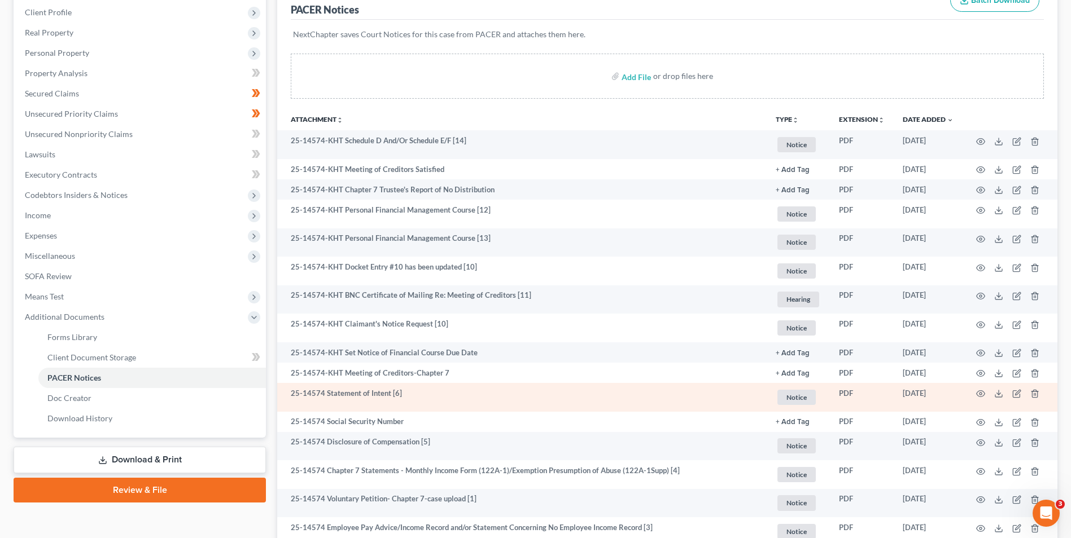
scroll to position [169, 0]
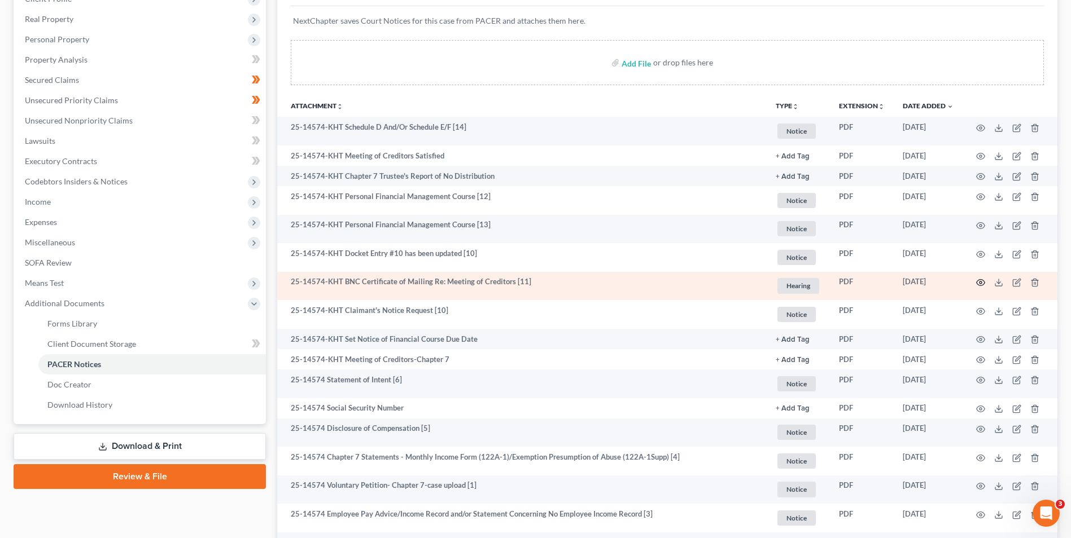
click at [976, 280] on icon "button" at bounding box center [980, 282] width 9 height 9
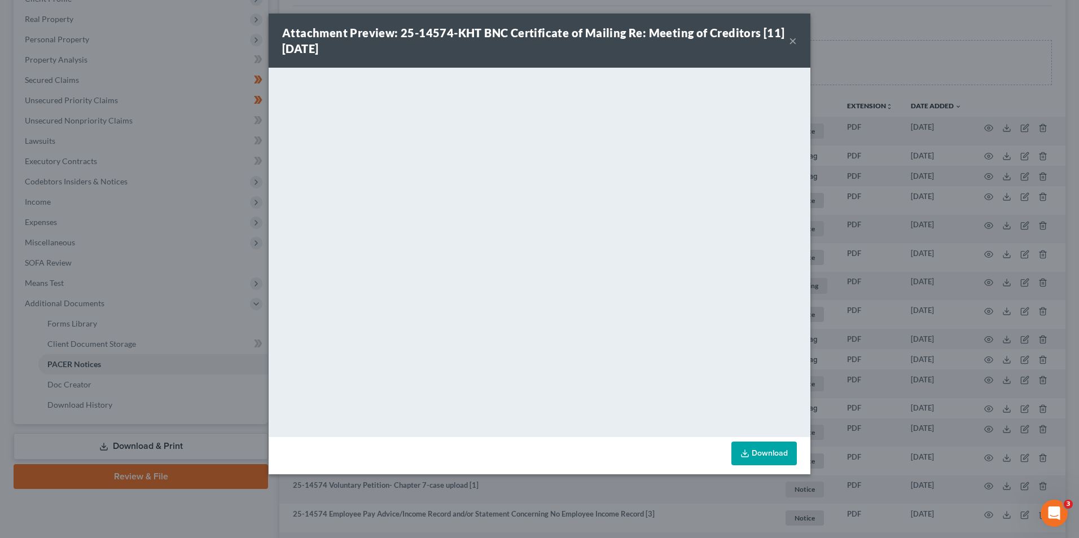
click at [828, 156] on div "Attachment Preview: 25-14574-KHT BNC Certificate of Mailing Re: Meeting of Cred…" at bounding box center [539, 269] width 1079 height 538
